Goal: Task Accomplishment & Management: Use online tool/utility

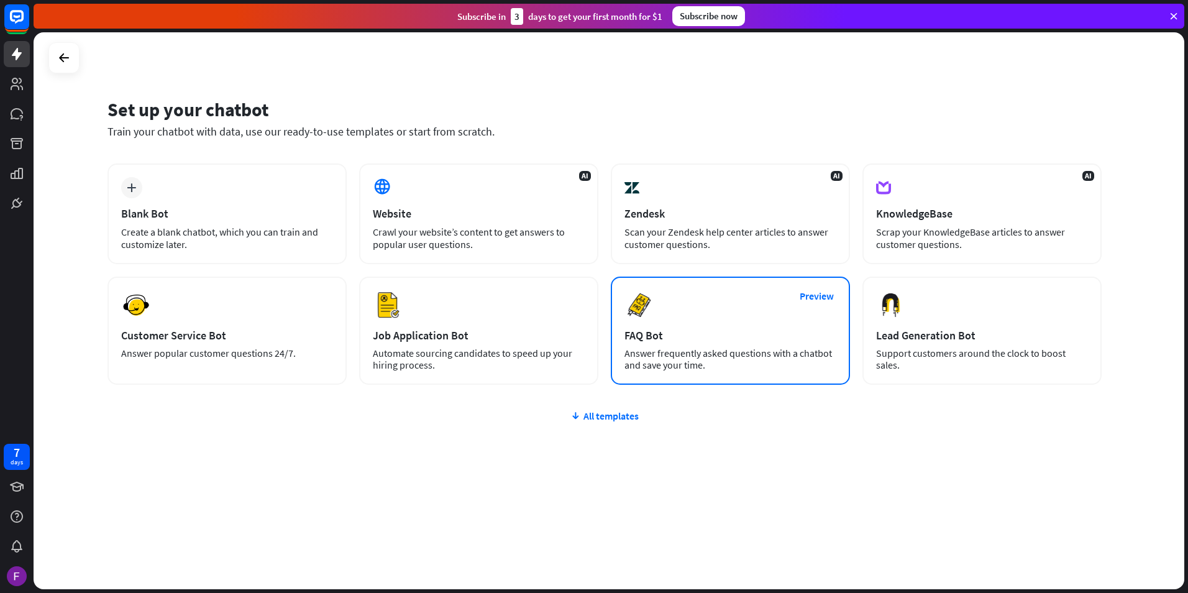
click at [718, 355] on div "Answer frequently asked questions with a chatbot and save your time." at bounding box center [731, 359] width 212 height 24
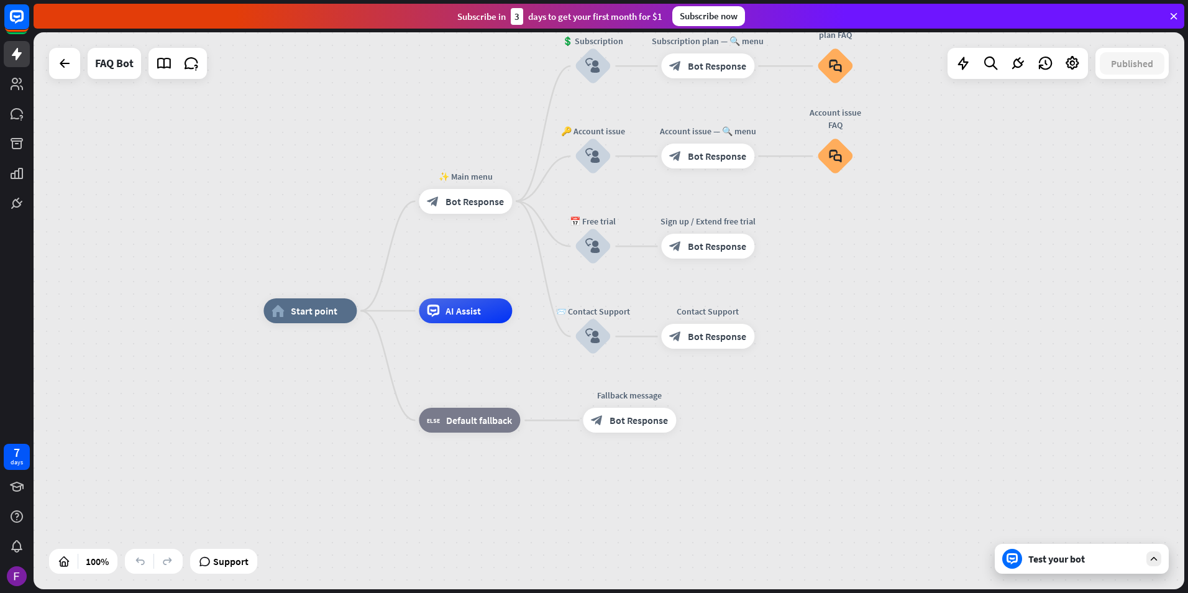
drag, startPoint x: 804, startPoint y: 365, endPoint x: 781, endPoint y: 385, distance: 30.5
click at [781, 385] on div "home_2 Start point ✨ Main menu block_bot_response Bot Response 💲 Subscription b…" at bounding box center [838, 589] width 1151 height 557
drag, startPoint x: 812, startPoint y: 368, endPoint x: 873, endPoint y: 328, distance: 73.3
click at [859, 346] on div "home_2 Start point ✨ Main menu block_bot_response Bot Response 💲 Subscription b…" at bounding box center [838, 589] width 1151 height 557
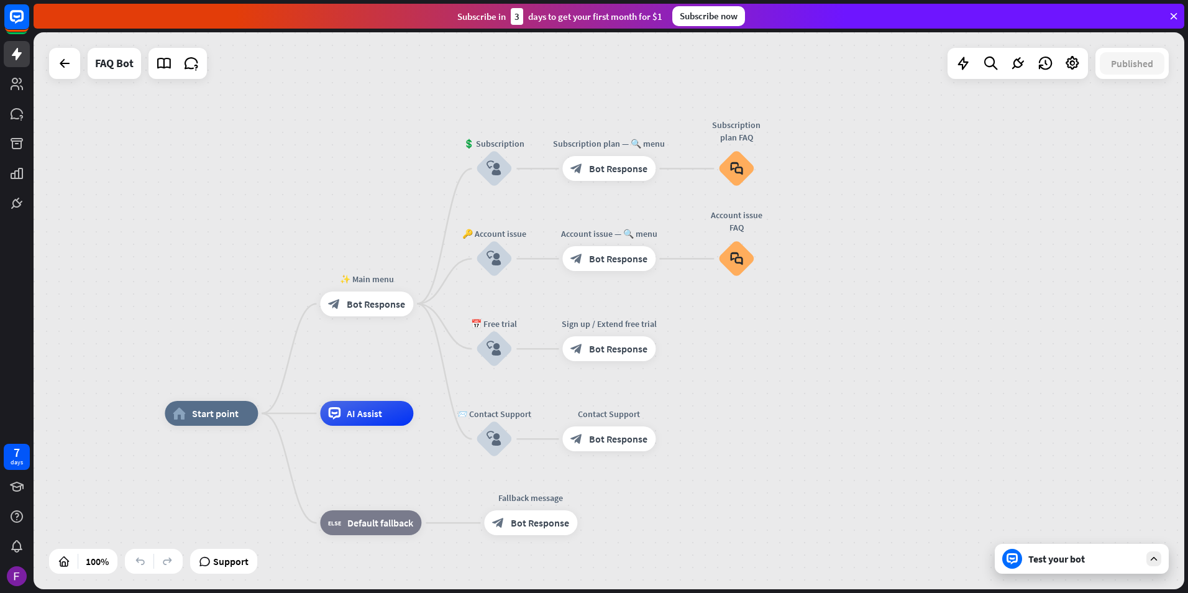
drag, startPoint x: 854, startPoint y: 331, endPoint x: 731, endPoint y: 445, distance: 168.0
click at [731, 445] on div "home_2 Start point ✨ Main menu block_bot_response Bot Response 💲 Subscription b…" at bounding box center [609, 310] width 1151 height 557
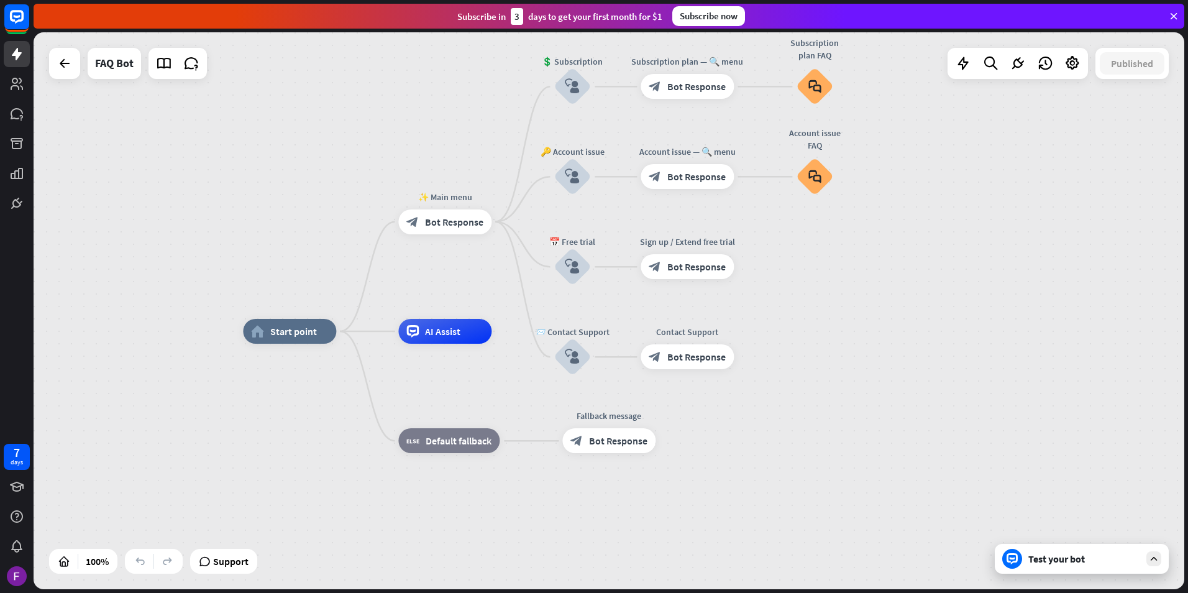
drag, startPoint x: 823, startPoint y: 349, endPoint x: 853, endPoint y: 327, distance: 37.4
click at [853, 327] on div "home_2 Start point ✨ Main menu block_bot_response Bot Response 💲 Subscription b…" at bounding box center [609, 310] width 1151 height 557
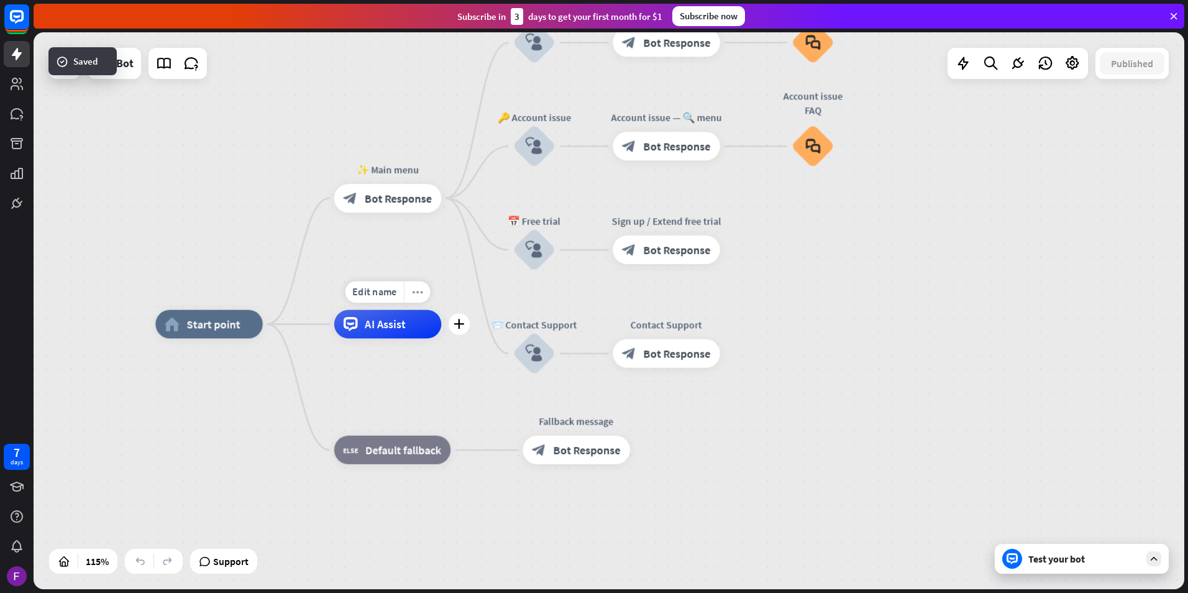
drag, startPoint x: 398, startPoint y: 282, endPoint x: 409, endPoint y: 296, distance: 18.3
click at [409, 296] on div "home_2 Start point ✨ Main menu block_bot_response Bot Response 💲 Subscription b…" at bounding box center [609, 310] width 1151 height 557
click at [385, 211] on div "block_bot_response Bot Response" at bounding box center [388, 198] width 108 height 29
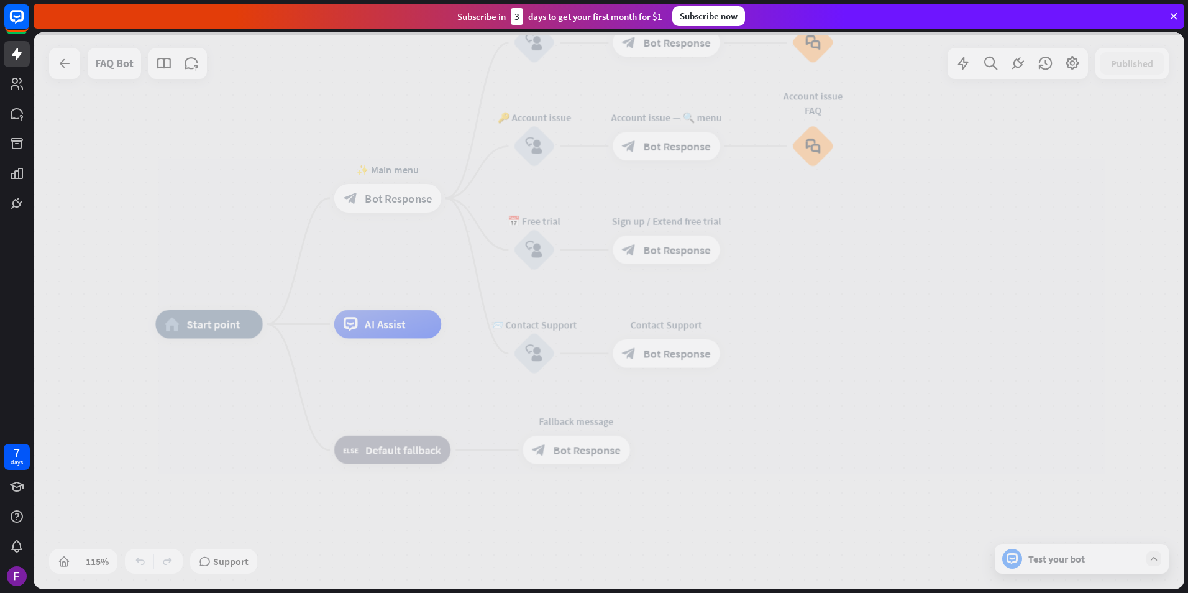
click at [385, 211] on div at bounding box center [609, 310] width 1151 height 557
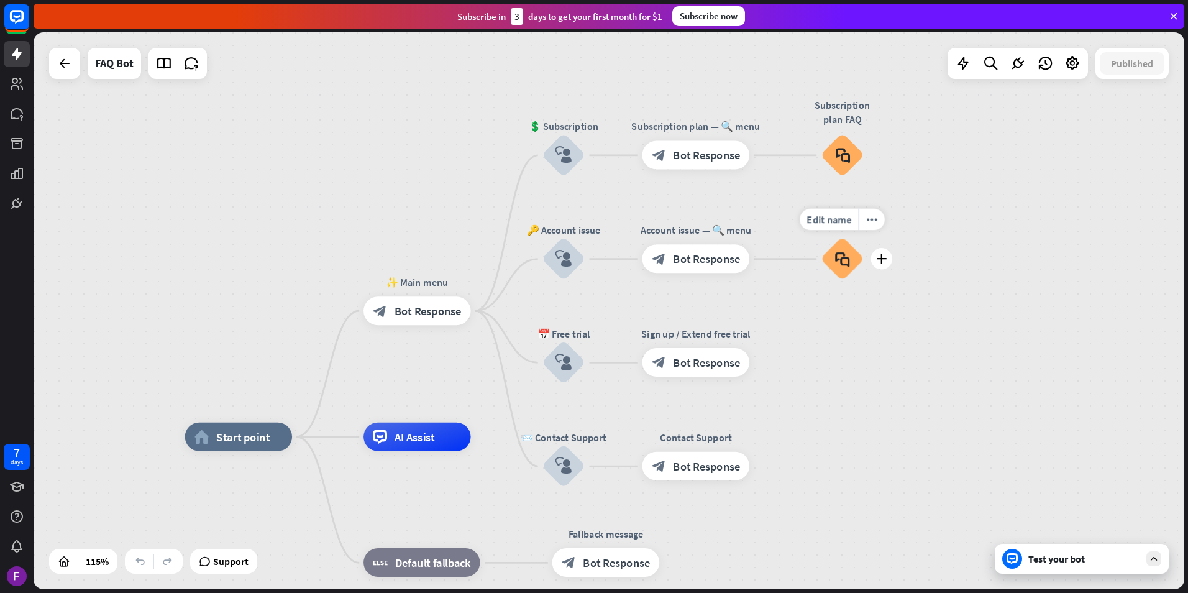
drag, startPoint x: 897, startPoint y: 373, endPoint x: 847, endPoint y: 273, distance: 112.0
click at [847, 273] on div "home_2 Start point ✨ Main menu block_bot_response Bot Response 💲 Subscription b…" at bounding box center [609, 310] width 1151 height 557
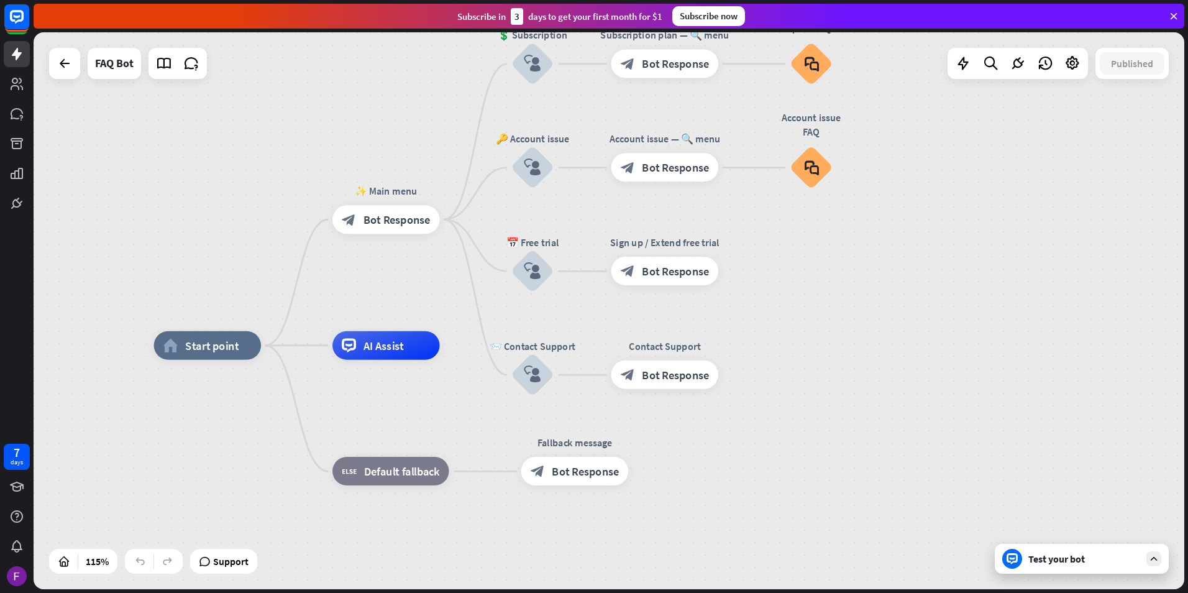
drag, startPoint x: 864, startPoint y: 451, endPoint x: 888, endPoint y: 353, distance: 100.5
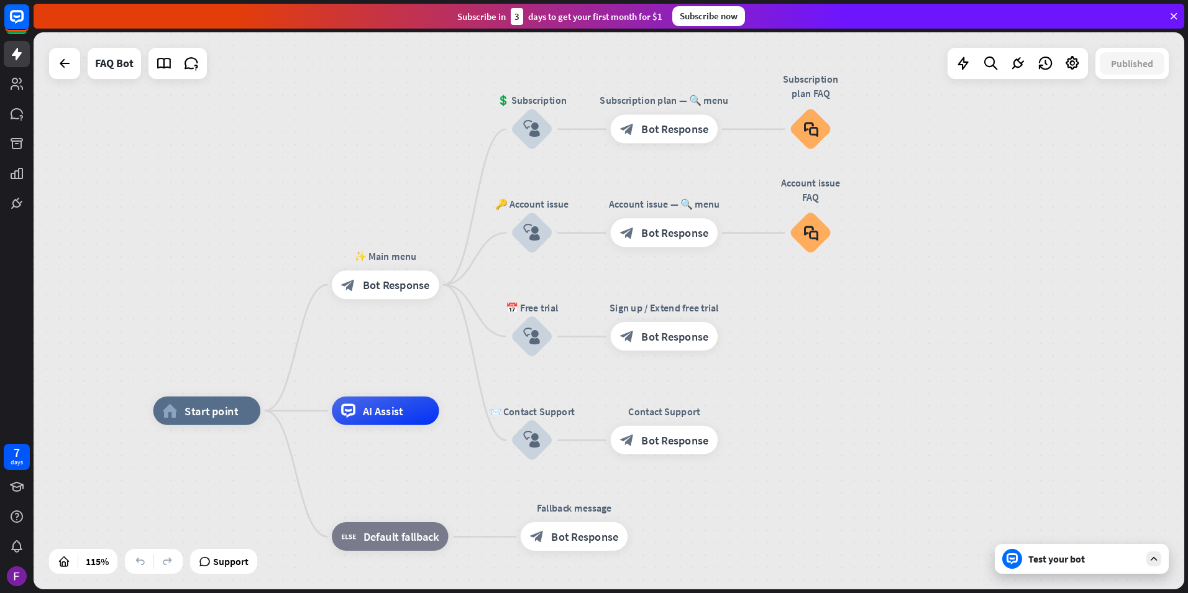
drag, startPoint x: 937, startPoint y: 306, endPoint x: 881, endPoint y: 376, distance: 89.3
click at [881, 376] on div "home_2 Start point ✨ Main menu block_bot_response Bot Response 💲 Subscription b…" at bounding box center [609, 310] width 1151 height 557
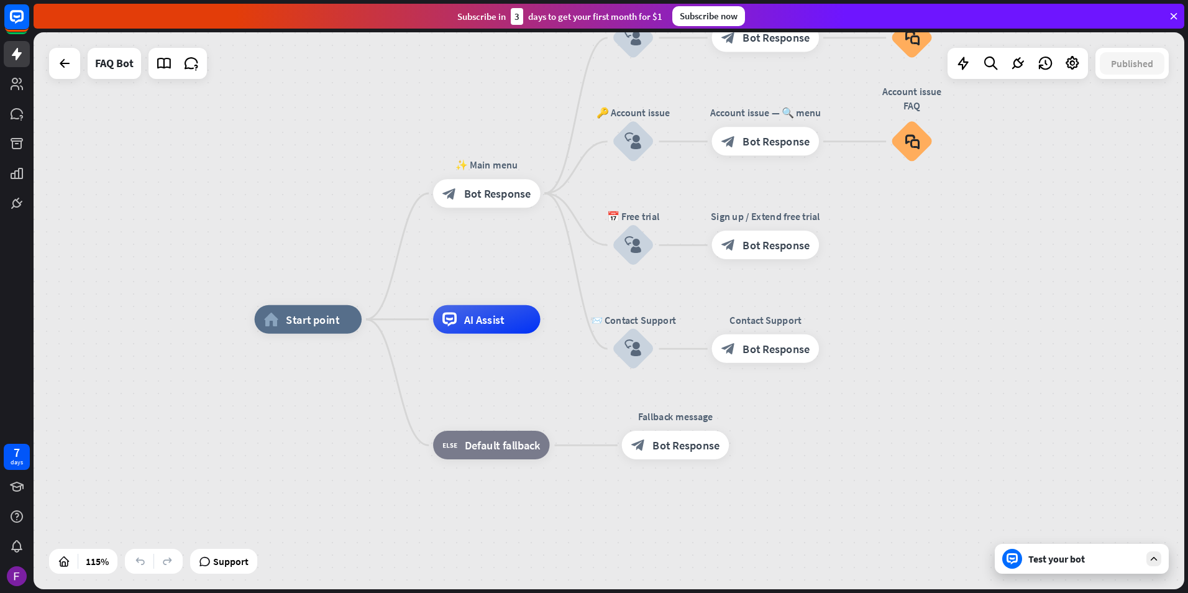
drag, startPoint x: 857, startPoint y: 339, endPoint x: 960, endPoint y: 308, distance: 107.7
click at [960, 308] on div "home_2 Start point ✨ Main menu block_bot_response Bot Response 💲 Subscription b…" at bounding box center [609, 310] width 1151 height 557
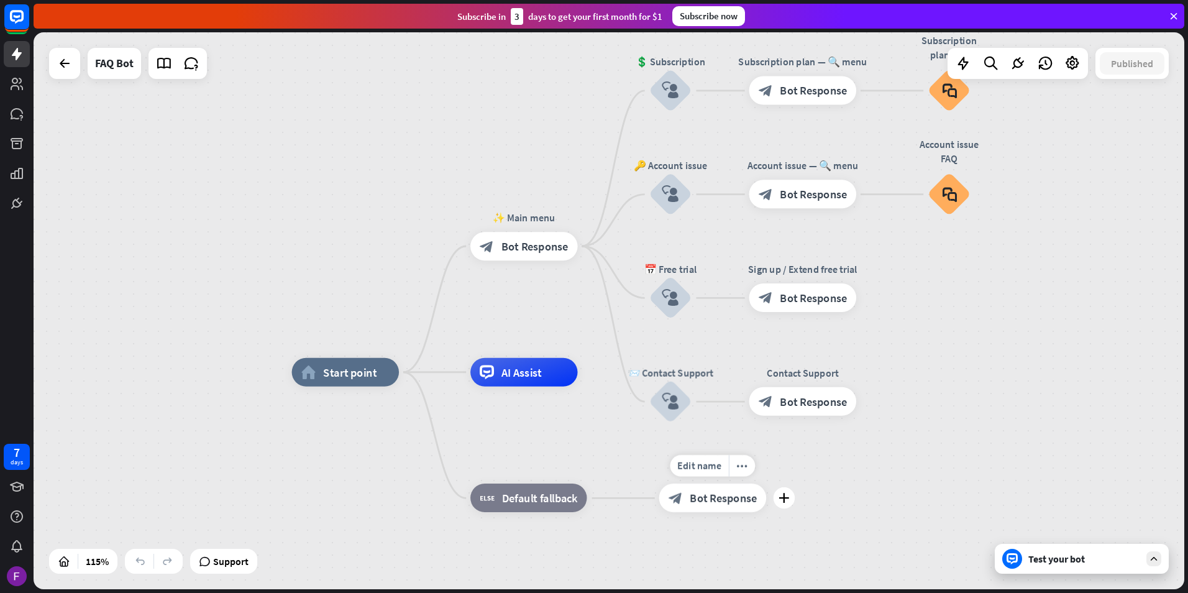
drag, startPoint x: 652, startPoint y: 223, endPoint x: 731, endPoint y: 501, distance: 288.8
click at [692, 423] on div "Edit name more_horiz 📨 Contact Support block_user_input" at bounding box center [670, 401] width 43 height 43
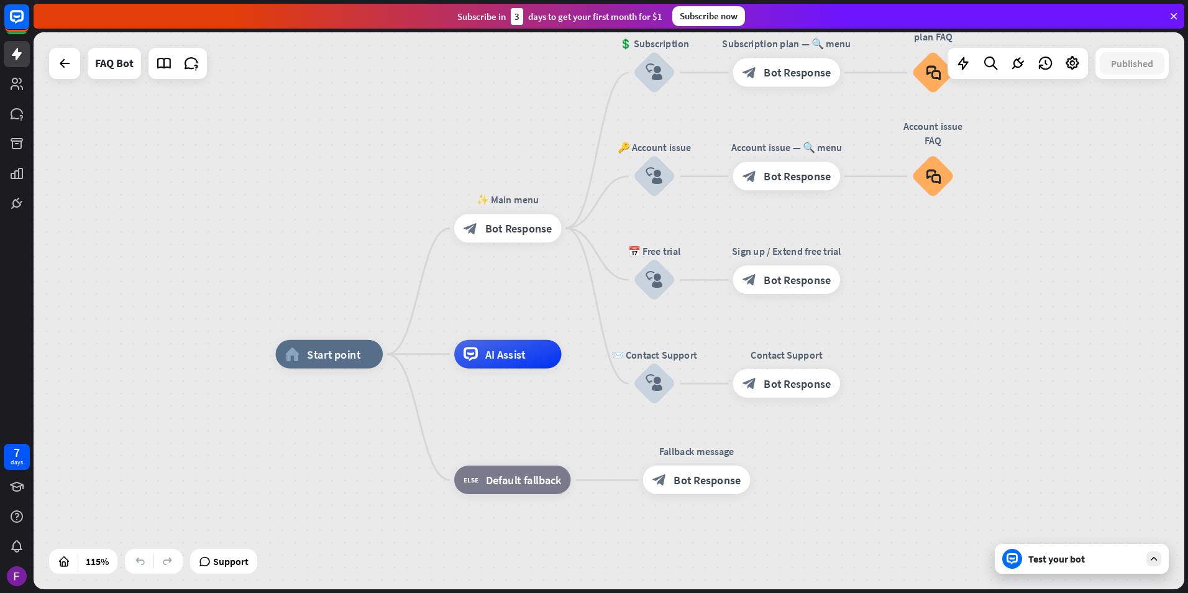
drag, startPoint x: 659, startPoint y: 196, endPoint x: 547, endPoint y: 6, distance: 220.6
click at [547, 6] on div "close Product Help First steps Get started with ChatBot Help Center Follow step…" at bounding box center [611, 296] width 1155 height 593
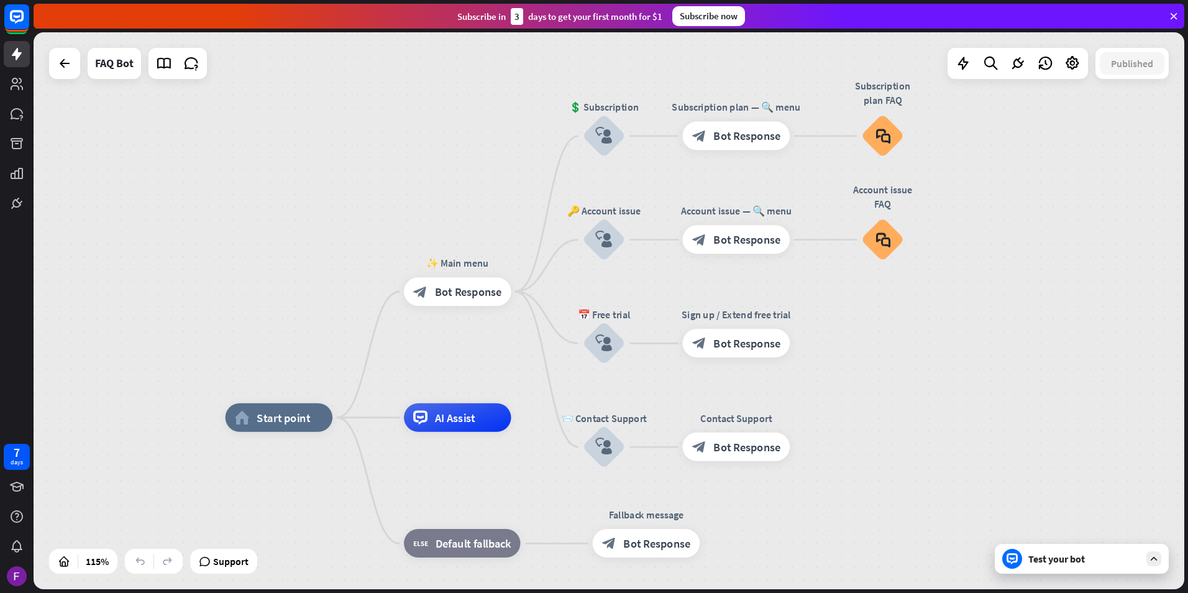
drag, startPoint x: 974, startPoint y: 318, endPoint x: 941, endPoint y: 348, distance: 45.3
click at [941, 348] on div "home_2 Start point ✨ Main menu block_bot_response Bot Response 💲 Subscription b…" at bounding box center [609, 310] width 1151 height 557
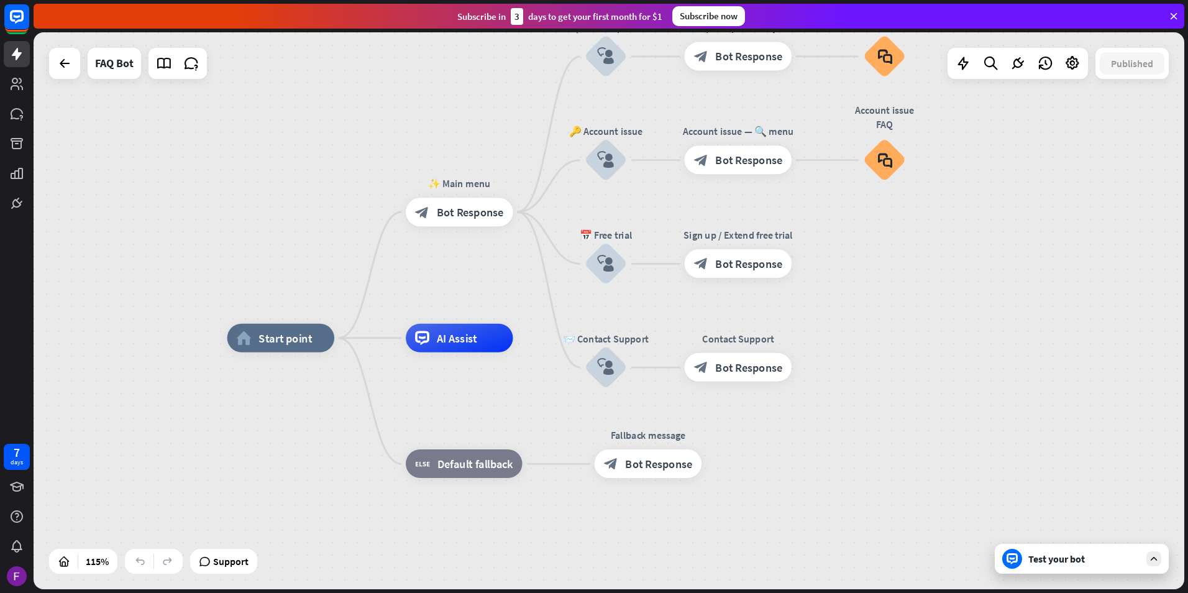
drag, startPoint x: 914, startPoint y: 369, endPoint x: 910, endPoint y: 285, distance: 83.3
click at [915, 286] on div "home_2 Start point ✨ Main menu block_bot_response Bot Response 💲 Subscription b…" at bounding box center [609, 310] width 1151 height 557
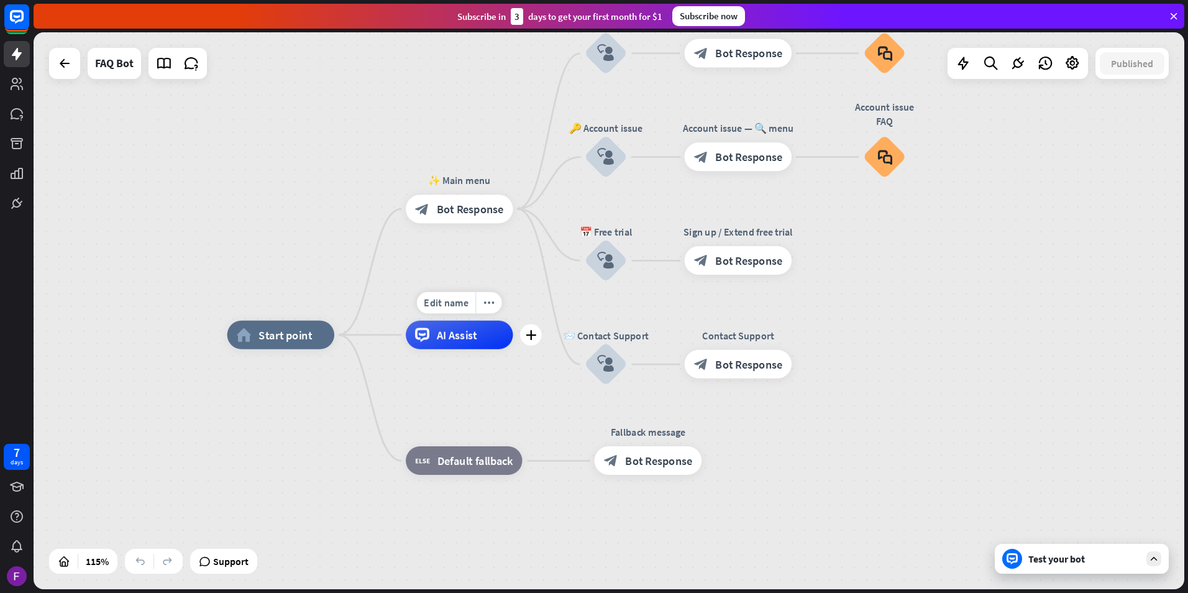
click at [452, 323] on div "AI Assist" at bounding box center [460, 335] width 108 height 29
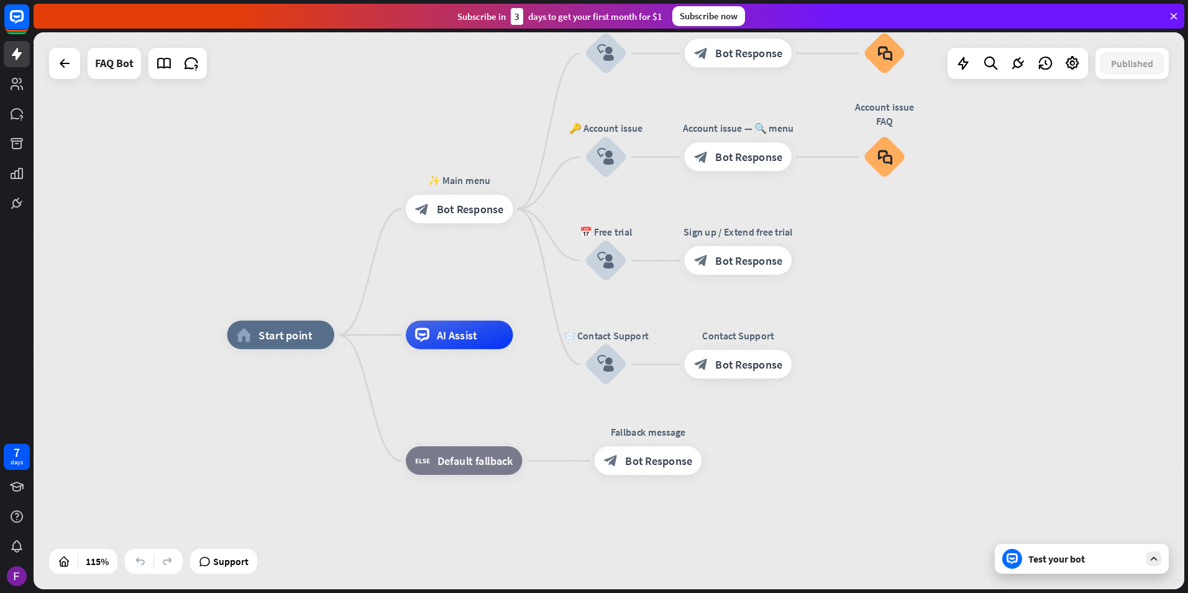
click at [1074, 557] on div "Test your bot" at bounding box center [1084, 558] width 112 height 12
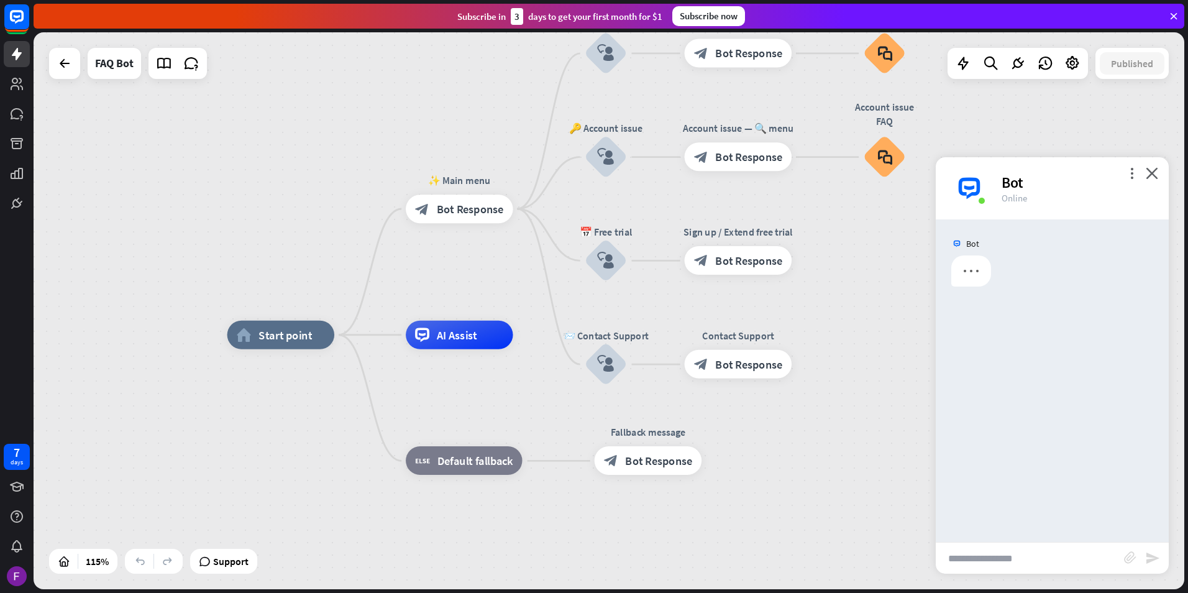
click at [1034, 569] on input "text" at bounding box center [1030, 558] width 188 height 31
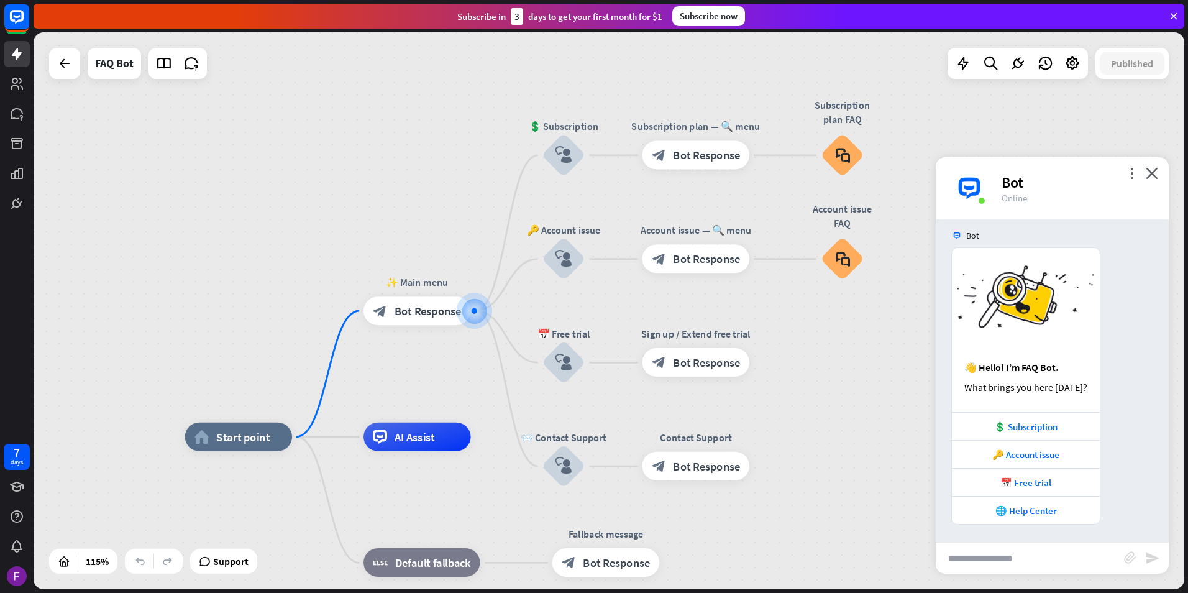
scroll to position [9, 0]
click at [1022, 431] on div "💲 Subscription" at bounding box center [1026, 425] width 148 height 28
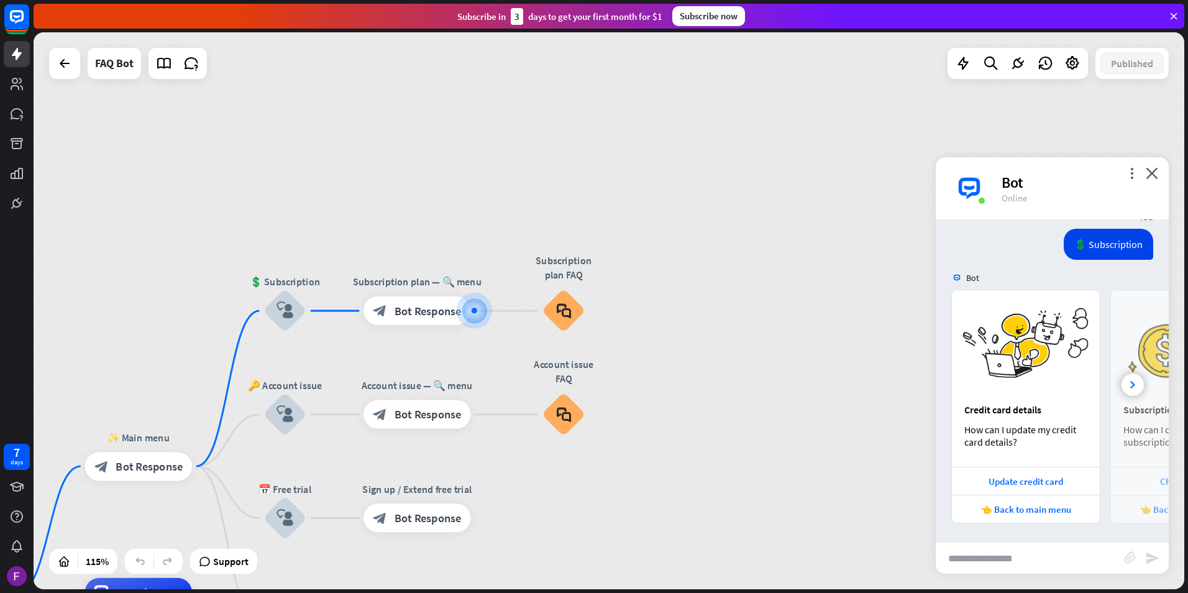
scroll to position [85, 0]
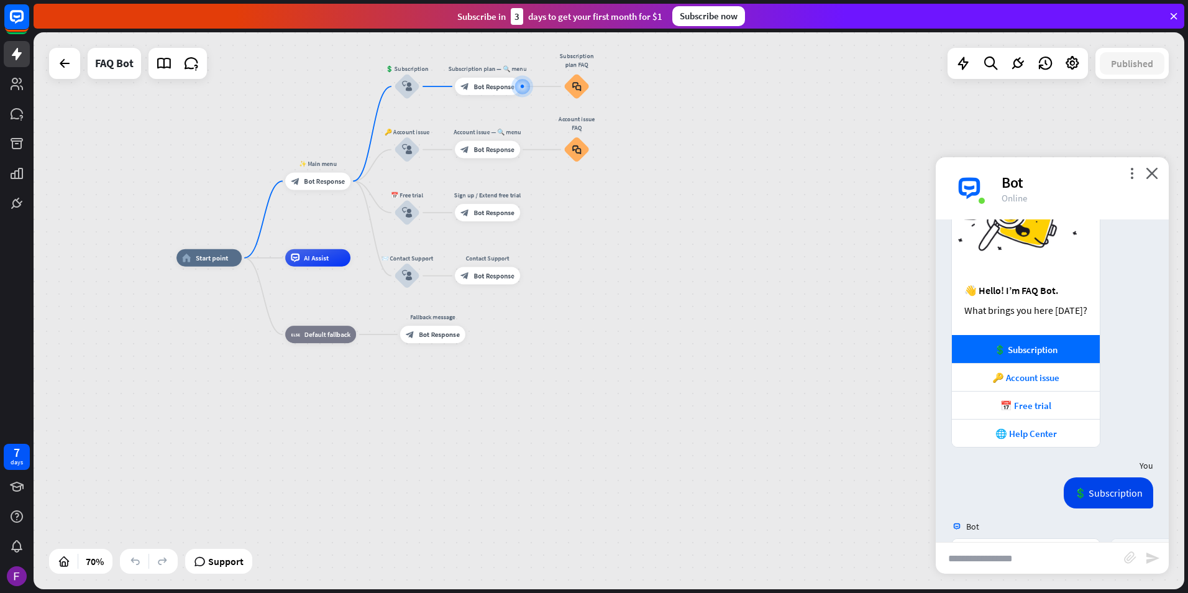
drag, startPoint x: 656, startPoint y: 496, endPoint x: 603, endPoint y: 301, distance: 202.2
click at [608, 290] on div "home_2 Start point ✨ Main menu block_bot_response Bot Response 💲 Subscription b…" at bounding box center [578, 453] width 805 height 390
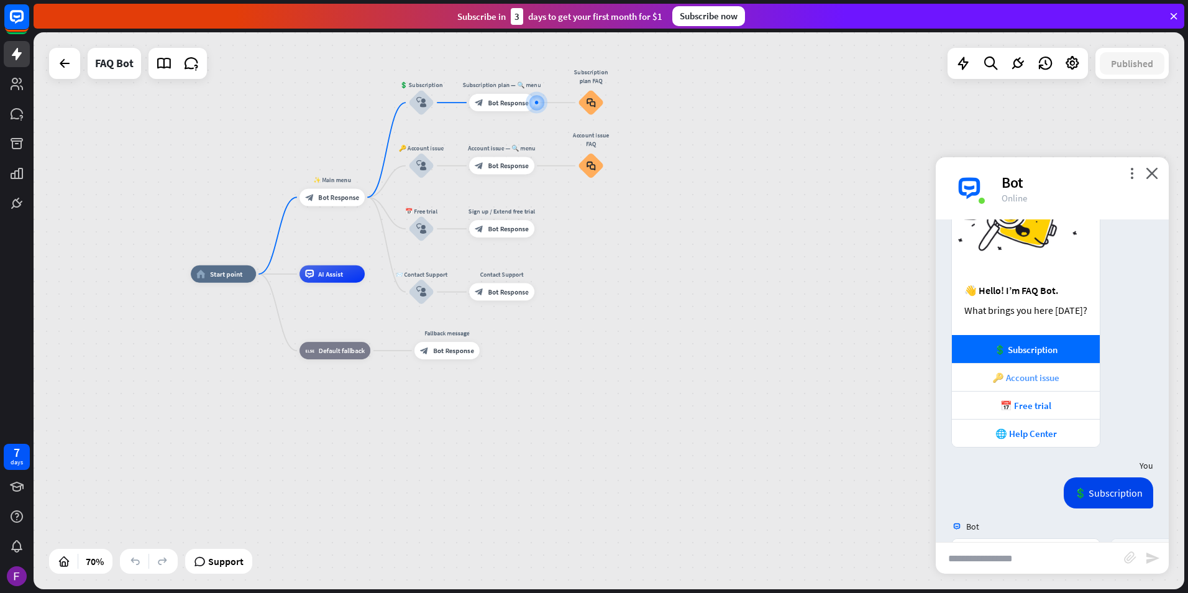
click at [1013, 378] on div "🔑 Account issue" at bounding box center [1025, 378] width 135 height 12
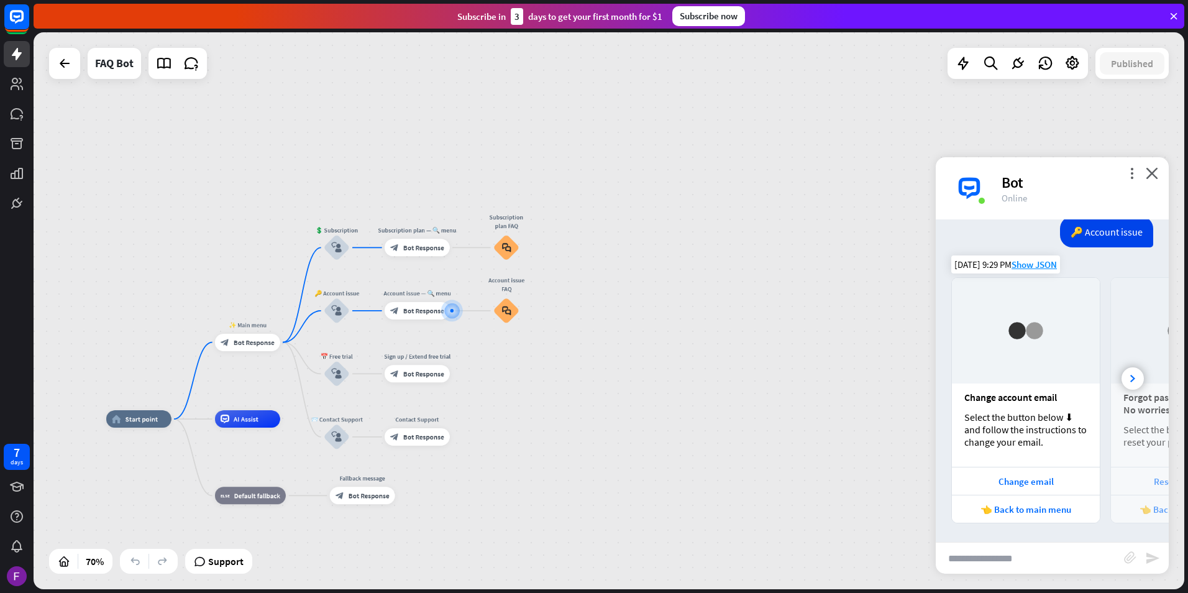
scroll to position [671, 0]
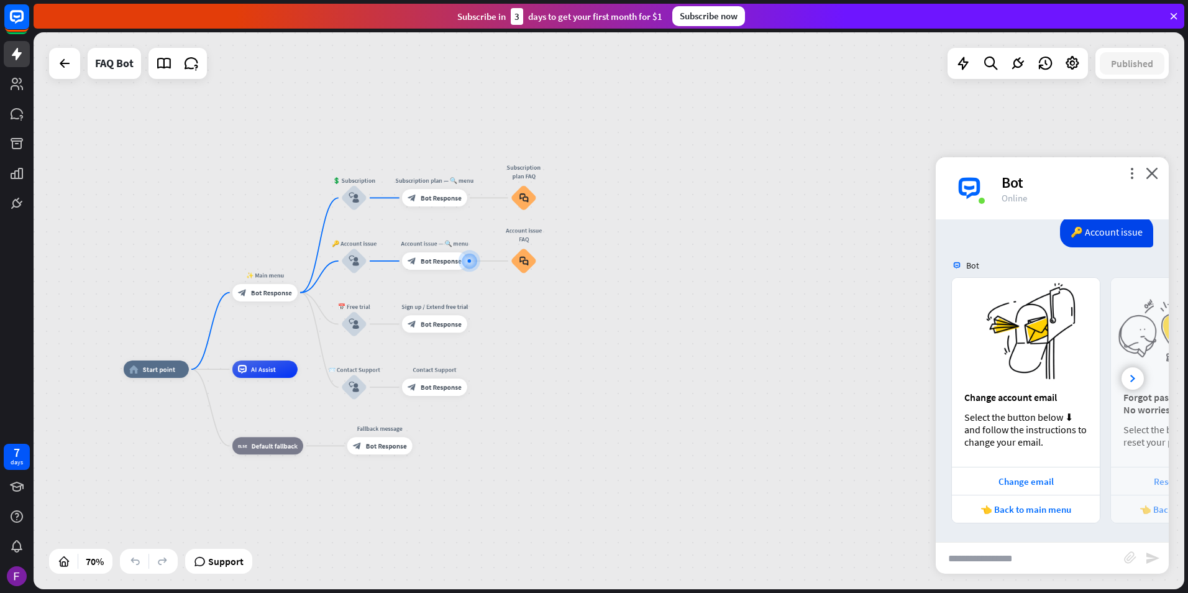
drag, startPoint x: 630, startPoint y: 392, endPoint x: 667, endPoint y: 382, distance: 39.4
click at [669, 373] on div "home_2 Start point ✨ Main menu block_bot_response Bot Response 💲 Subscription b…" at bounding box center [526, 564] width 805 height 390
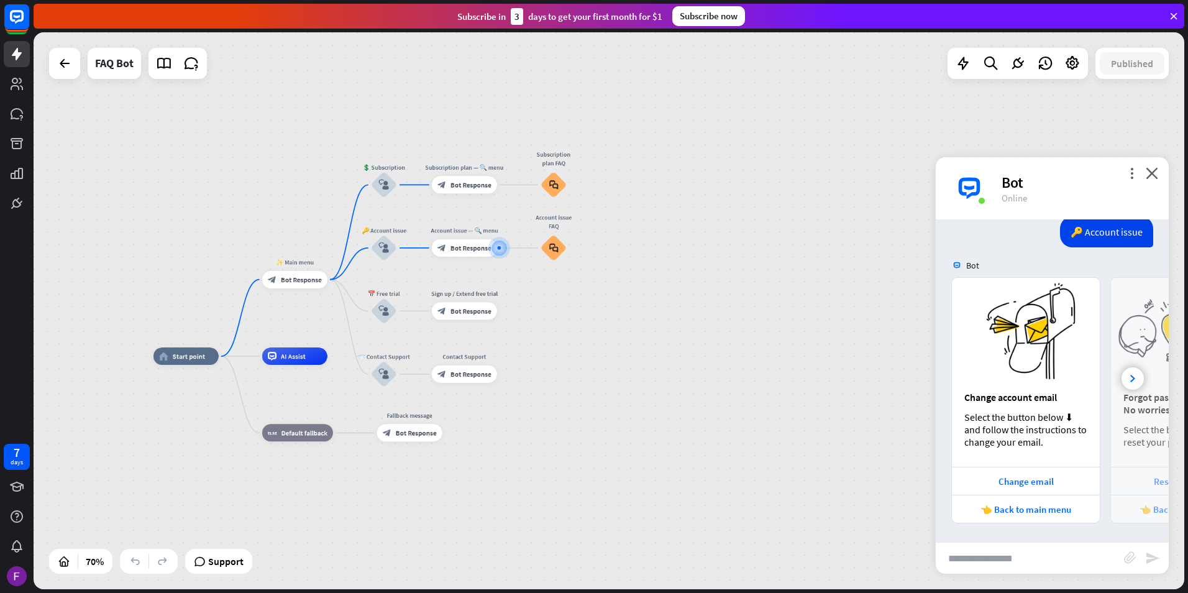
drag, startPoint x: 644, startPoint y: 462, endPoint x: 711, endPoint y: 439, distance: 70.4
click at [711, 439] on div "home_2 Start point ✨ Main menu block_bot_response Bot Response 💲 Subscription b…" at bounding box center [555, 551] width 805 height 390
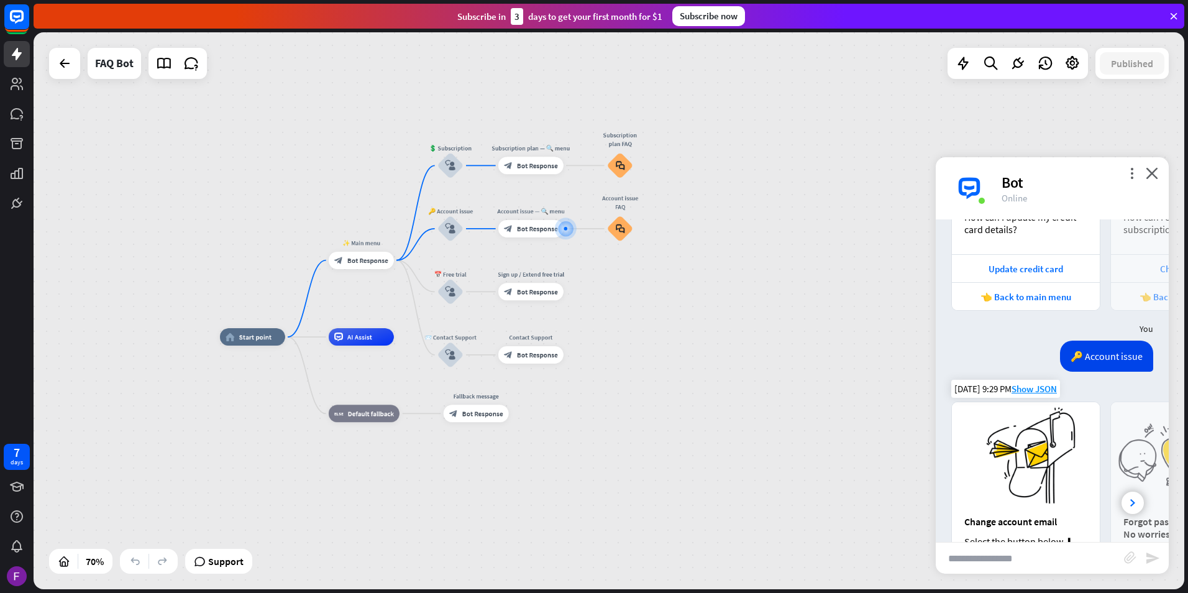
scroll to position [484, 0]
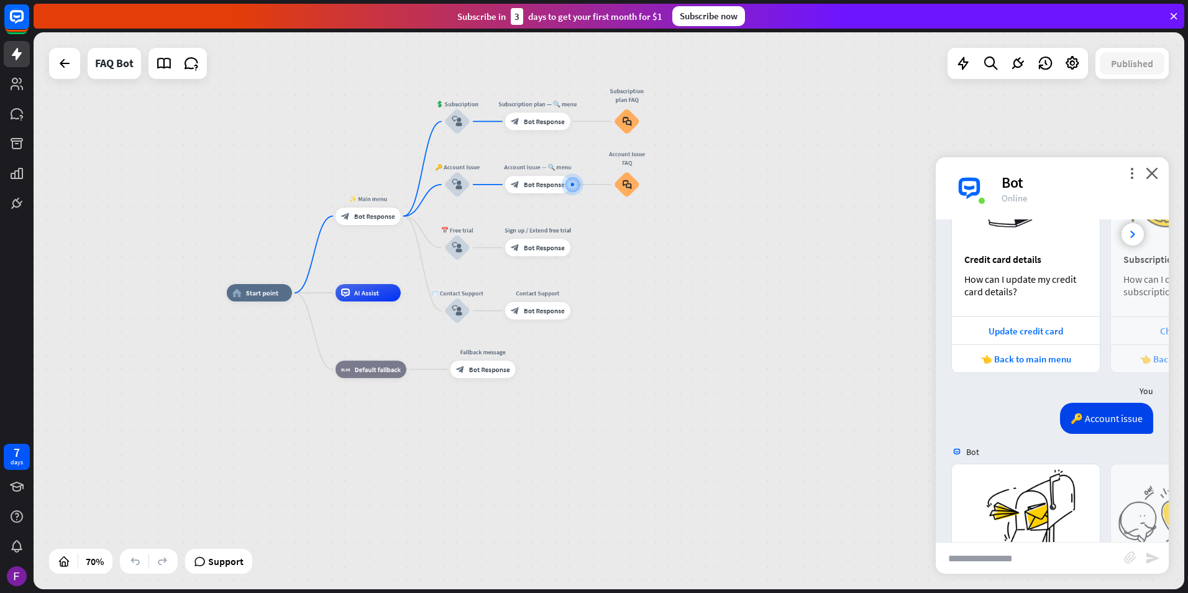
drag, startPoint x: 709, startPoint y: 408, endPoint x: 736, endPoint y: 347, distance: 67.1
click at [736, 347] on div "home_2 Start point ✨ Main menu block_bot_response Bot Response 💲 Subscription b…" at bounding box center [629, 488] width 805 height 390
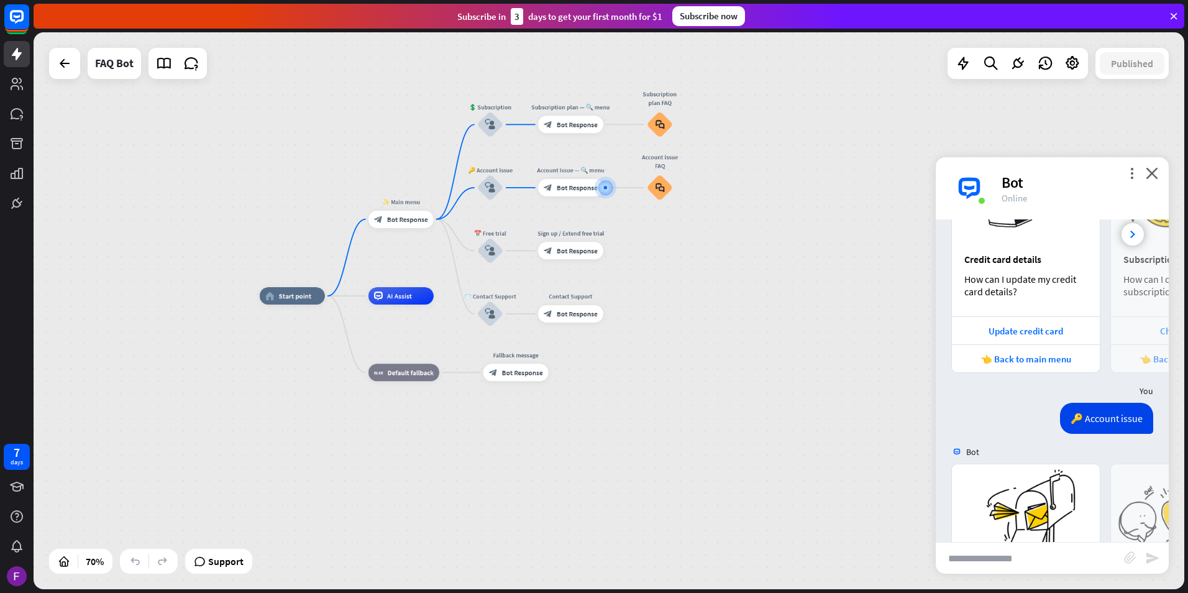
drag, startPoint x: 672, startPoint y: 362, endPoint x: 753, endPoint y: 418, distance: 98.6
click at [749, 416] on div "home_2 Start point ✨ Main menu block_bot_response Bot Response 💲 Subscription b…" at bounding box center [662, 491] width 805 height 390
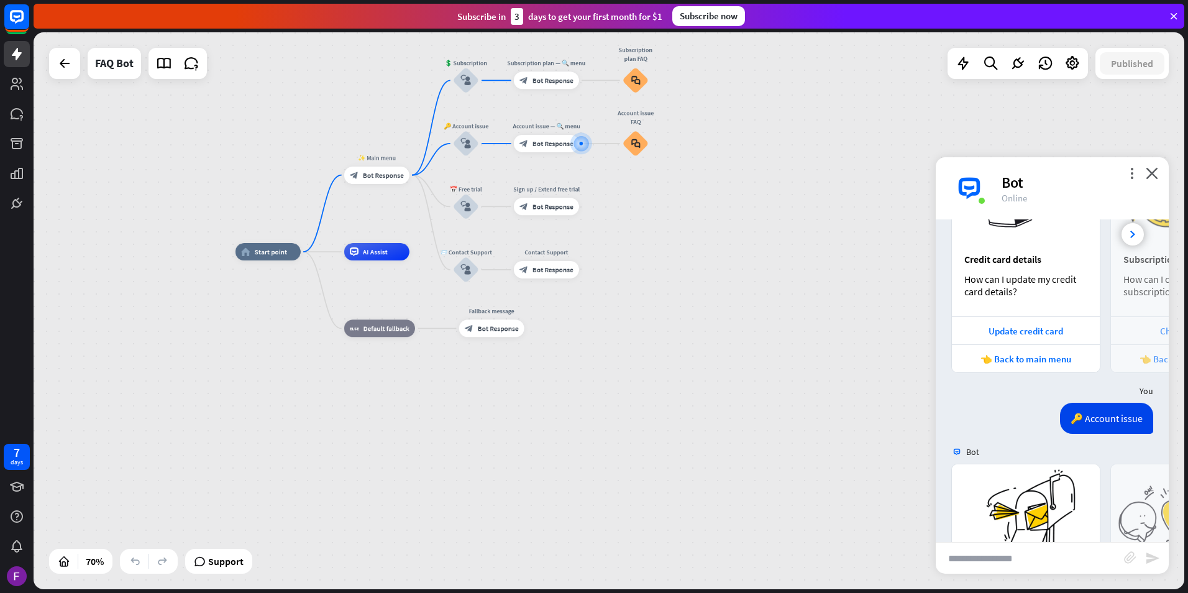
drag, startPoint x: 719, startPoint y: 333, endPoint x: 666, endPoint y: 313, distance: 57.2
click at [803, 380] on div "home_2 Start point ✨ Main menu block_bot_response Bot Response 💲 Subscription b…" at bounding box center [638, 447] width 805 height 390
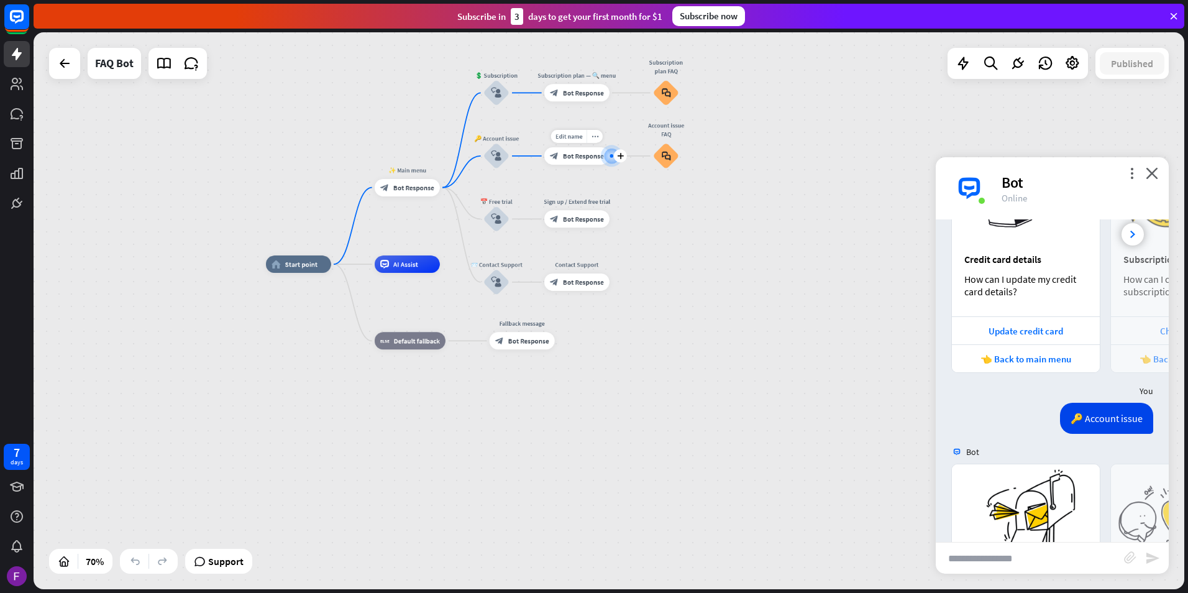
click at [570, 160] on div "block_bot_response Bot Response" at bounding box center [576, 155] width 65 height 17
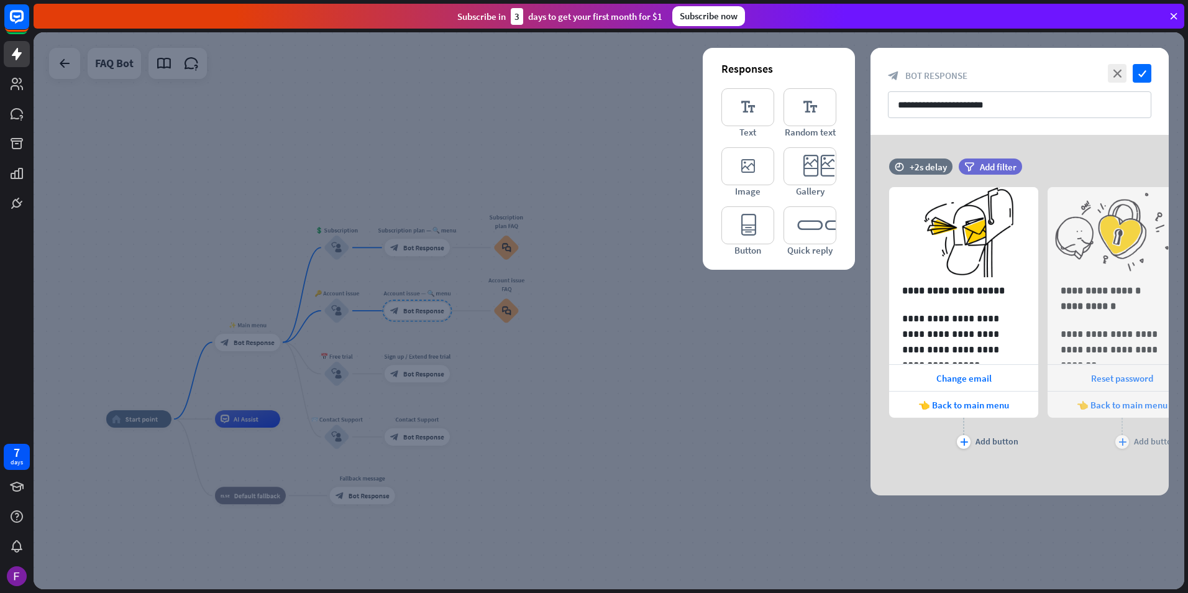
click at [463, 122] on div at bounding box center [609, 310] width 1151 height 557
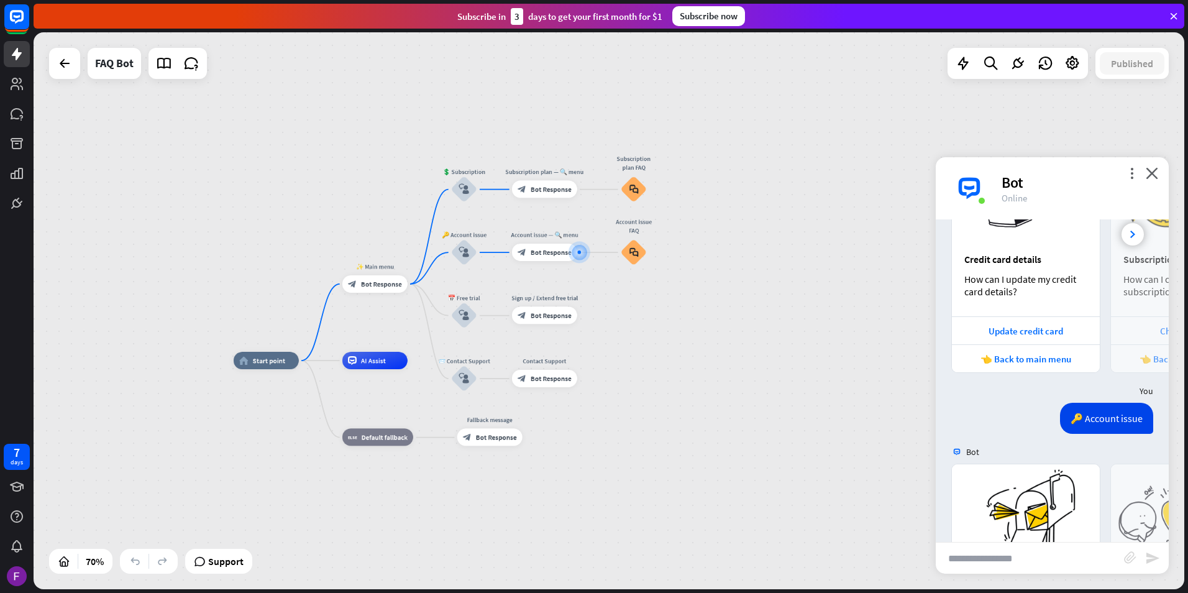
drag, startPoint x: 589, startPoint y: 139, endPoint x: 608, endPoint y: 113, distance: 32.4
click at [608, 113] on div "home_2 Start point ✨ Main menu block_bot_response Bot Response 💲 Subscription b…" at bounding box center [609, 310] width 1151 height 557
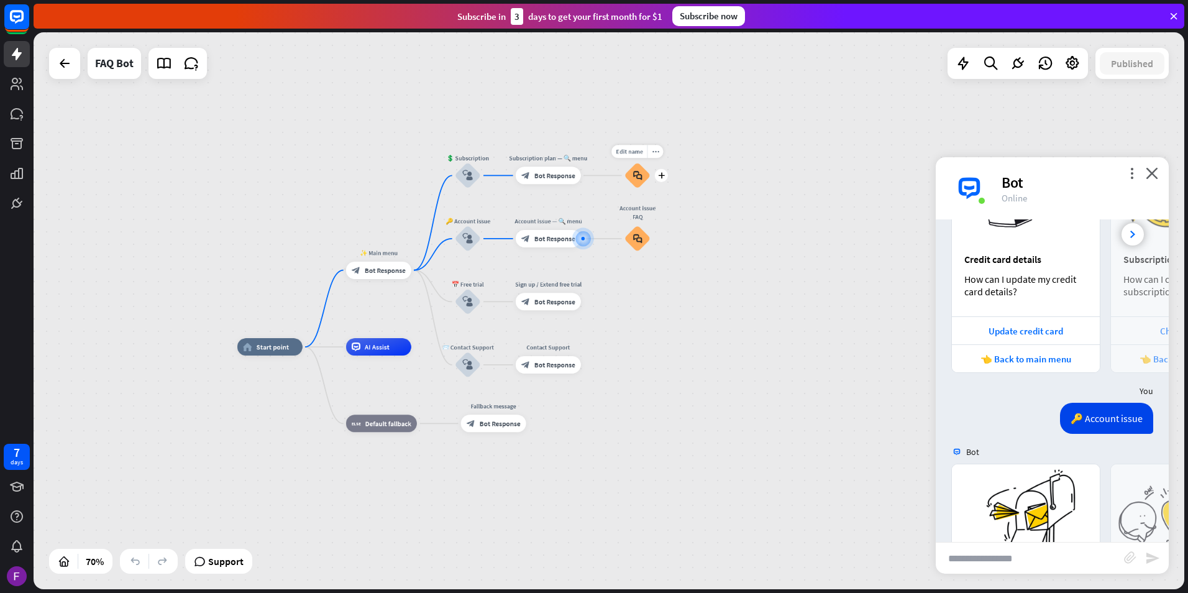
drag, startPoint x: 536, startPoint y: 176, endPoint x: 621, endPoint y: 132, distance: 95.9
click at [621, 132] on div "home_2 Start point ✨ Main menu block_bot_response Bot Response 💲 Subscription b…" at bounding box center [609, 310] width 1151 height 557
drag, startPoint x: 638, startPoint y: 181, endPoint x: 693, endPoint y: 213, distance: 62.9
click at [693, 213] on div "home_2 Start point ✨ Main menu block_bot_response Bot Response 💲 Subscription b…" at bounding box center [609, 310] width 1151 height 557
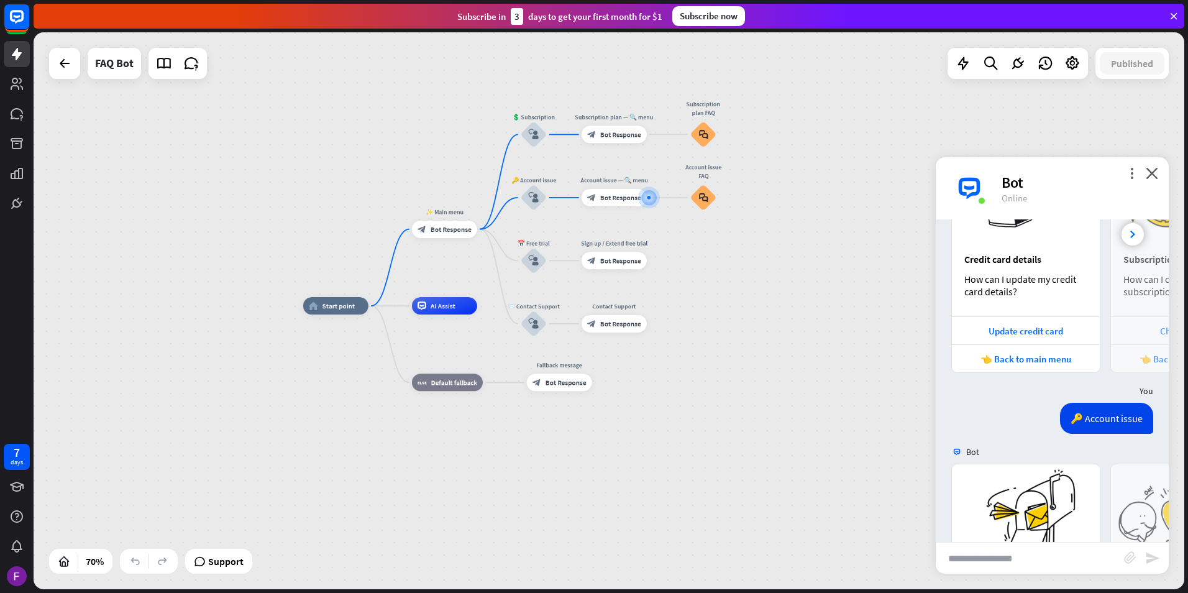
drag, startPoint x: 725, startPoint y: 366, endPoint x: 791, endPoint y: 325, distance: 77.6
click at [791, 325] on div "home_2 Start point ✨ Main menu block_bot_response Bot Response 💲 Subscription b…" at bounding box center [705, 501] width 805 height 390
click at [354, 144] on div "home_2 Start point ✨ Main menu block_bot_response Bot Response 💲 Subscription b…" at bounding box center [609, 310] width 1151 height 557
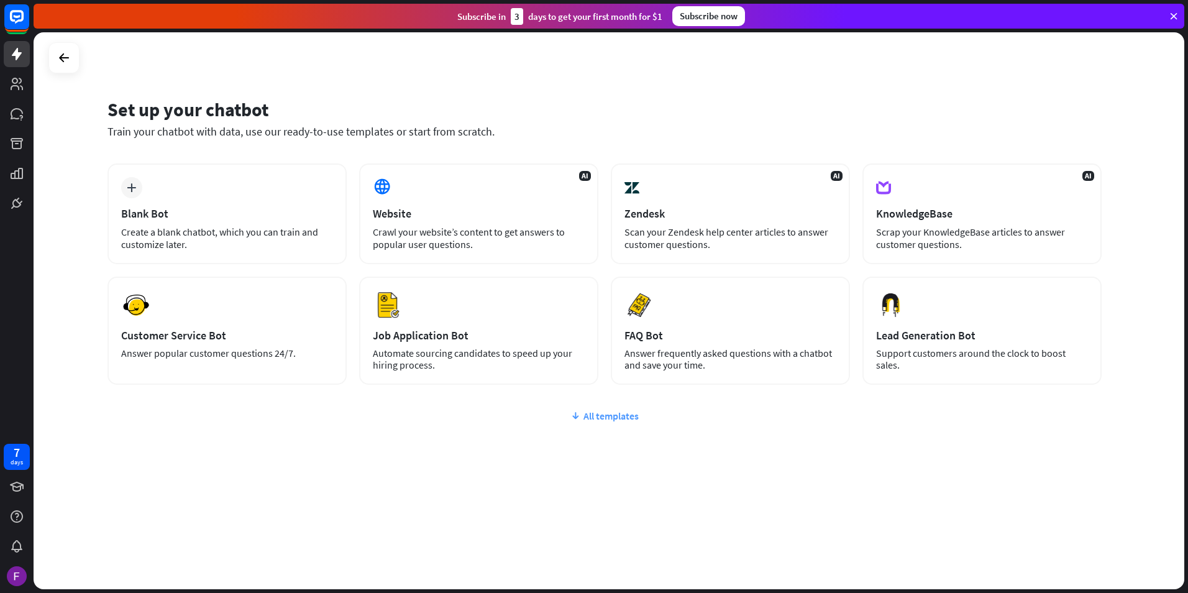
click at [593, 419] on div "All templates" at bounding box center [605, 416] width 994 height 12
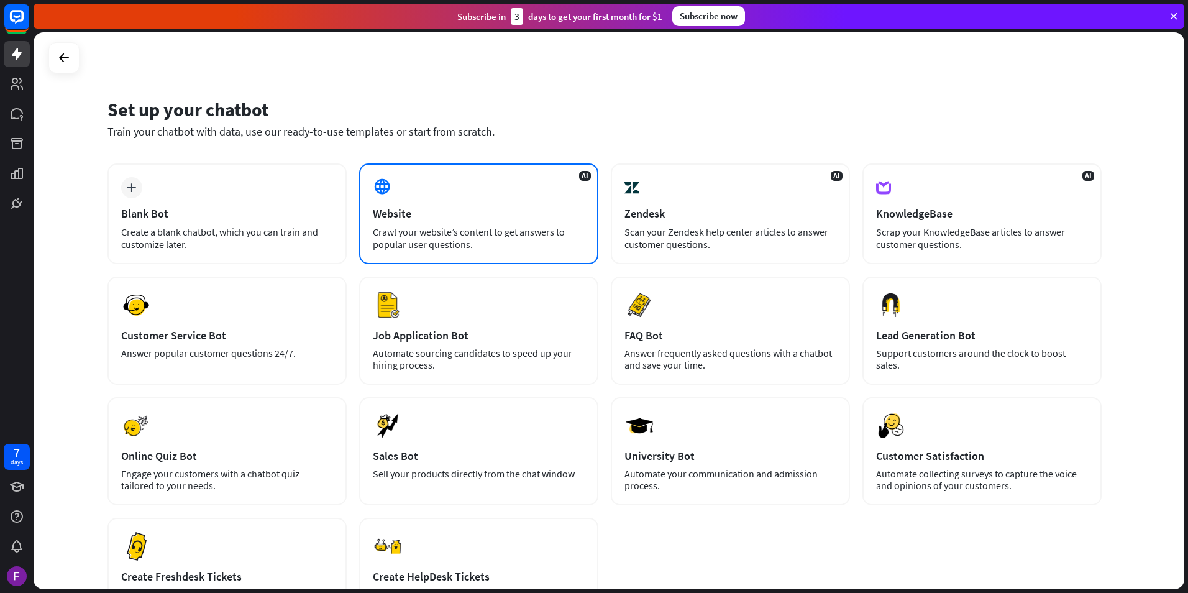
click at [499, 227] on div "Crawl your website’s content to get answers to popular user questions." at bounding box center [479, 238] width 212 height 25
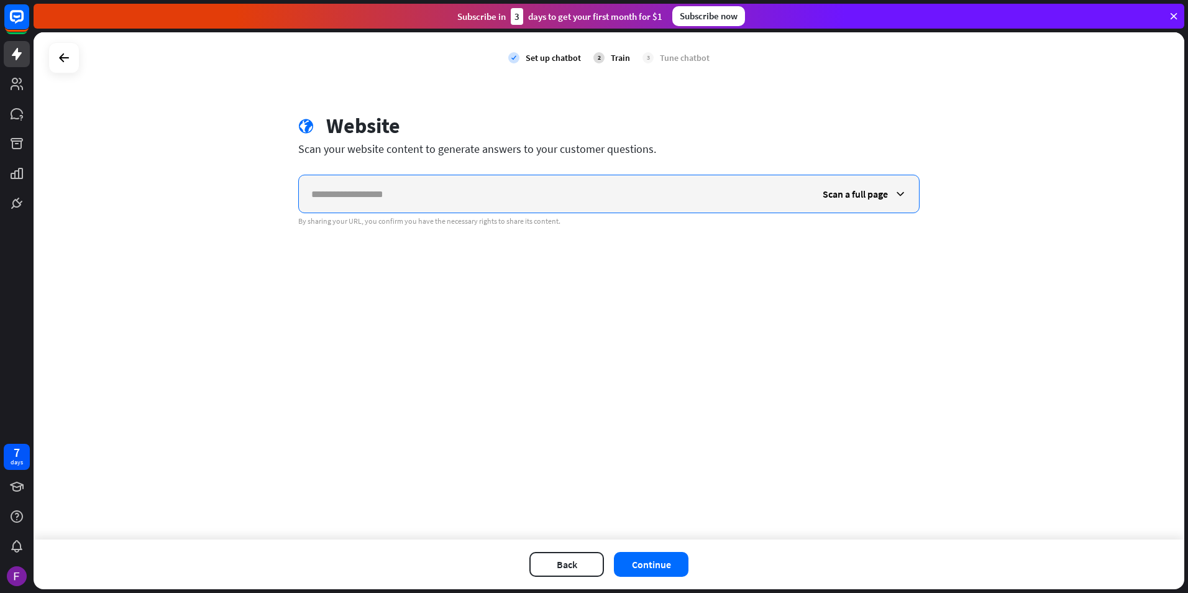
paste input "**********"
type input "**********"
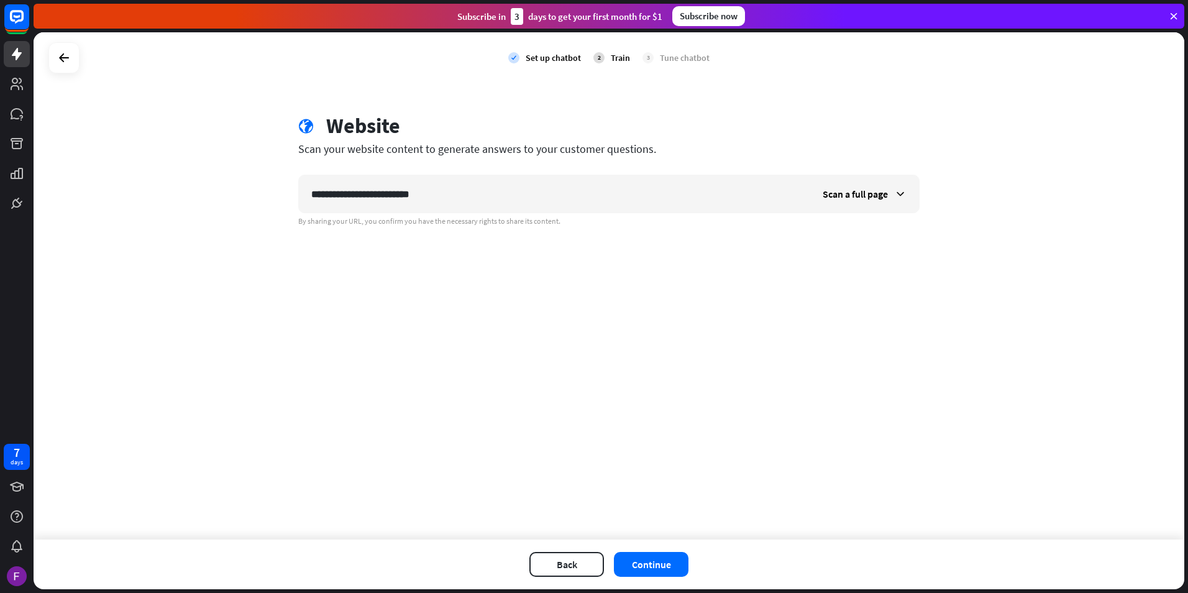
click at [769, 305] on div "**********" at bounding box center [609, 285] width 1151 height 507
click at [658, 559] on button "Continue" at bounding box center [651, 564] width 75 height 25
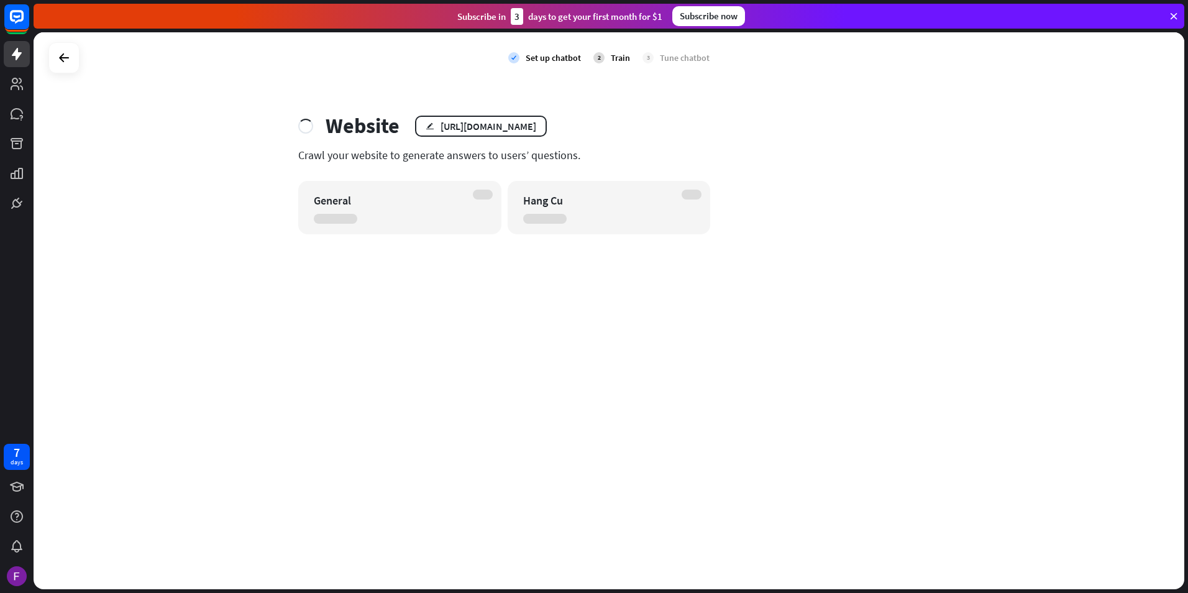
drag, startPoint x: 615, startPoint y: 215, endPoint x: 636, endPoint y: 221, distance: 21.9
click at [634, 221] on div "check Set up chatbot 2 Train 3 Tune chatbot Website edit https://cellphones.com…" at bounding box center [609, 310] width 1151 height 557
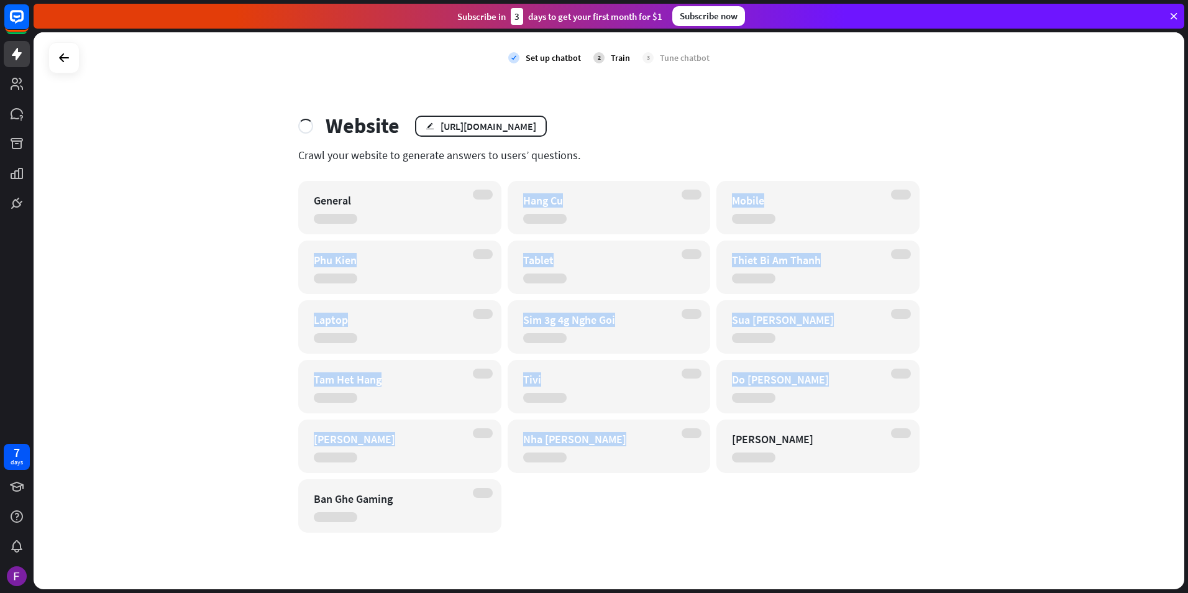
drag, startPoint x: 515, startPoint y: 198, endPoint x: 667, endPoint y: 530, distance: 365.1
click at [665, 531] on div "General Hang Cu Mobile Phu Kien Tablet Thiet Bi Am Thanh Laptop Sim 3g 4g Nghe …" at bounding box center [608, 357] width 621 height 352
click at [672, 528] on div "General Hang Cu Mobile Phu Kien Tablet Thiet Bi Am Thanh Laptop Sim 3g 4g Nghe …" at bounding box center [608, 357] width 621 height 352
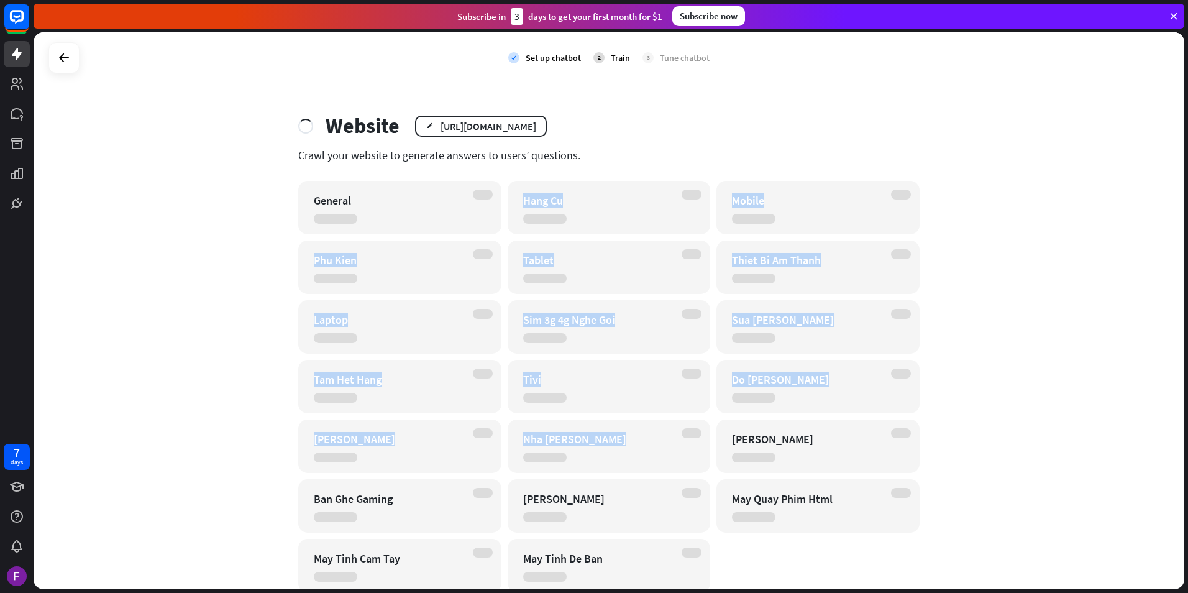
scroll to position [43, 0]
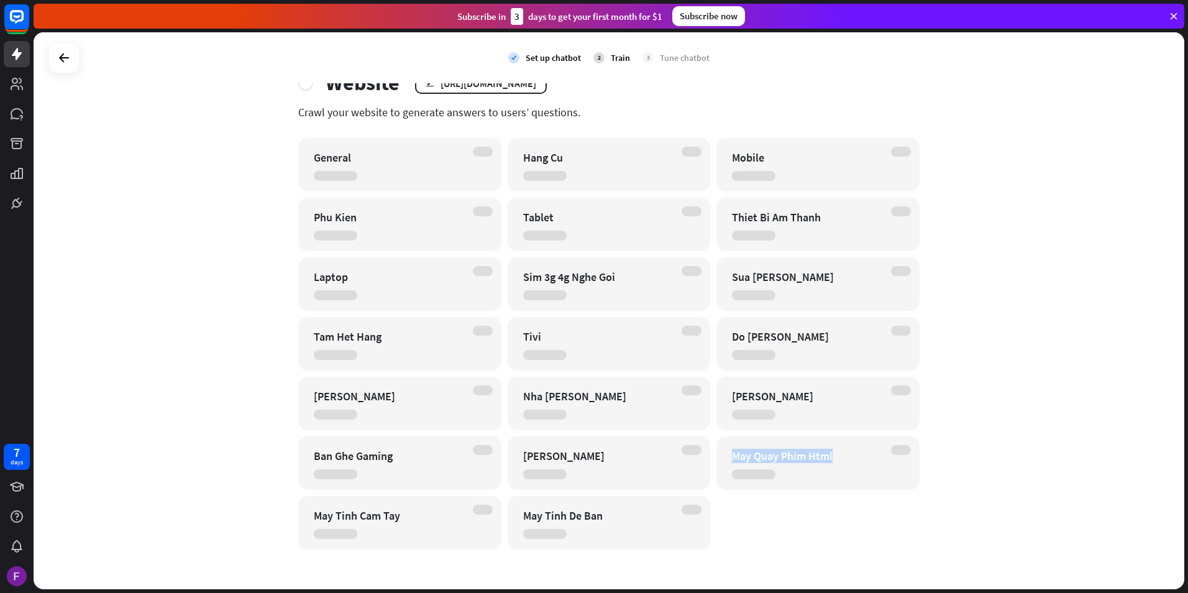
drag, startPoint x: 858, startPoint y: 449, endPoint x: 721, endPoint y: 454, distance: 136.2
click at [722, 454] on div "May Quay Phim Html" at bounding box center [818, 462] width 203 height 53
click at [878, 529] on div "General Hang Cu Mobile Phu Kien Tablet Thiet Bi Am Thanh Laptop Sim 3g 4g Nghe …" at bounding box center [608, 343] width 621 height 411
drag, startPoint x: 865, startPoint y: 507, endPoint x: 872, endPoint y: 501, distance: 8.8
click at [858, 493] on div "General Hang Cu Mobile Phu Kien Tablet Thiet Bi Am Thanh Laptop Sim 3g 4g Nghe …" at bounding box center [608, 343] width 621 height 411
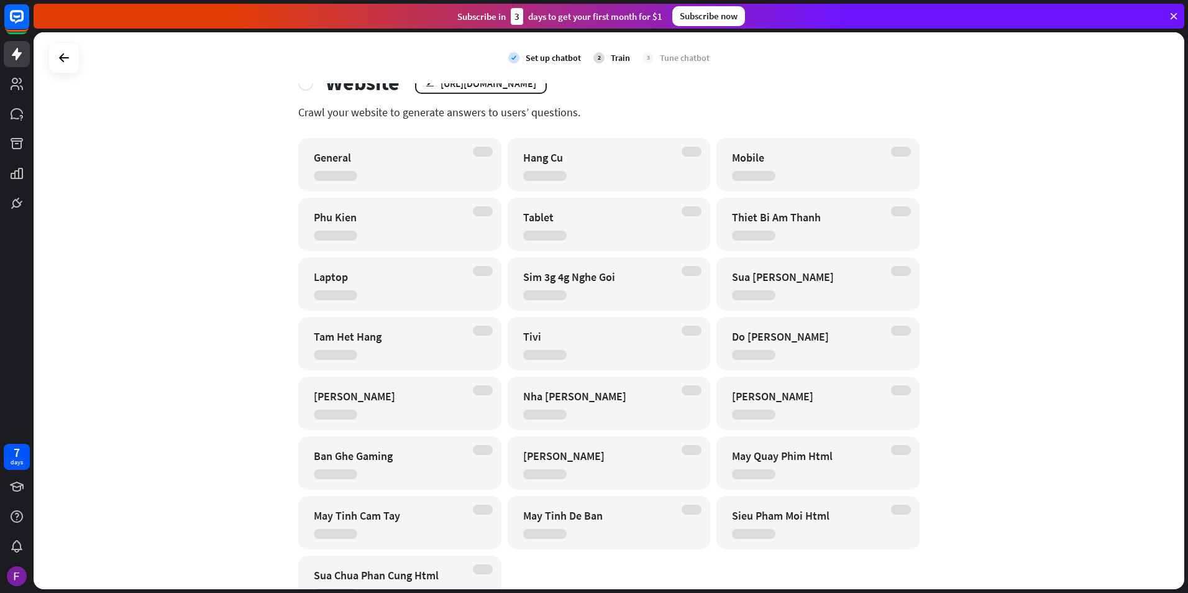
scroll to position [103, 0]
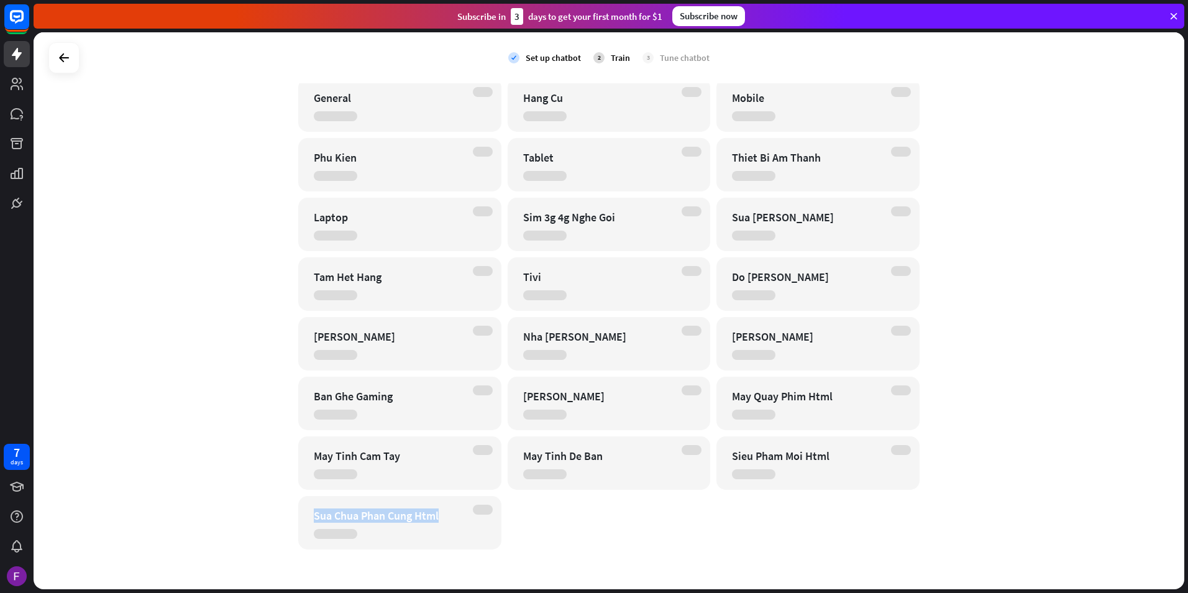
drag, startPoint x: 454, startPoint y: 523, endPoint x: 270, endPoint y: 515, distance: 184.1
click at [270, 515] on div "check Set up chatbot 2 Train 3 Tune chatbot Website edit https://cellphones.com…" at bounding box center [609, 310] width 1151 height 557
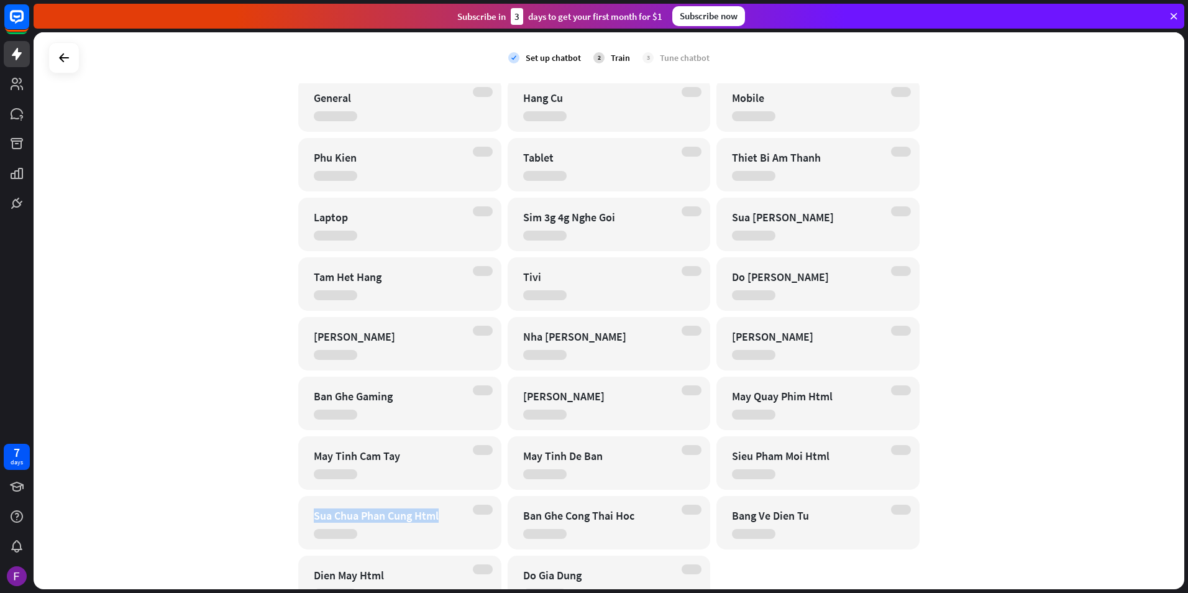
scroll to position [162, 0]
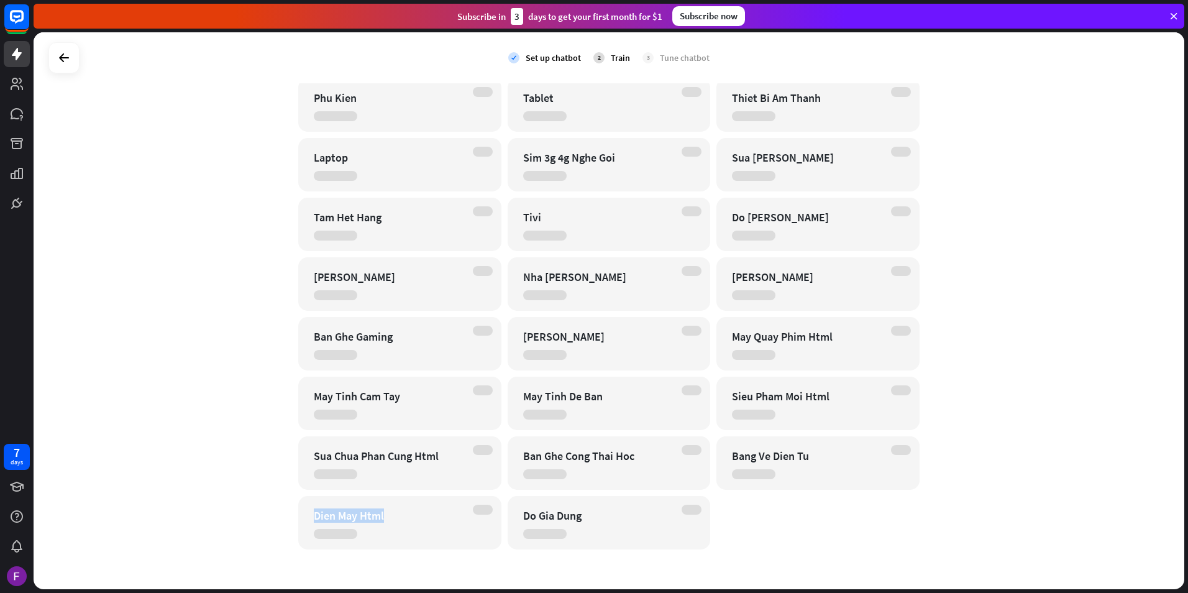
drag, startPoint x: 326, startPoint y: 521, endPoint x: 307, endPoint y: 521, distance: 18.6
click at [307, 521] on div "Dien May Html" at bounding box center [399, 522] width 203 height 53
click at [417, 521] on div "Dien May Html" at bounding box center [389, 515] width 150 height 14
drag, startPoint x: 389, startPoint y: 524, endPoint x: 303, endPoint y: 526, distance: 85.8
click at [303, 526] on div "Dien May Html" at bounding box center [399, 522] width 203 height 53
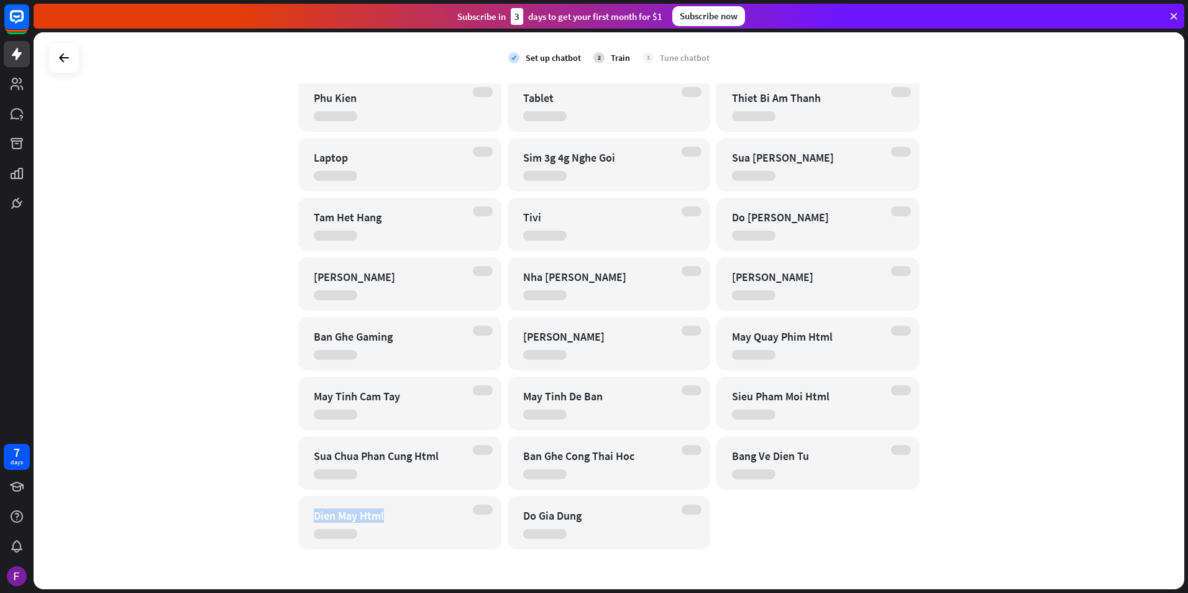
drag, startPoint x: 340, startPoint y: 510, endPoint x: 538, endPoint y: 508, distance: 197.6
click at [458, 510] on div "Dien May Html" at bounding box center [399, 522] width 203 height 53
click at [771, 501] on div "General Hang Cu Mobile Phu Kien Tablet Thiet Bi Am Thanh Laptop Sim 3g 4g Nghe …" at bounding box center [608, 284] width 621 height 531
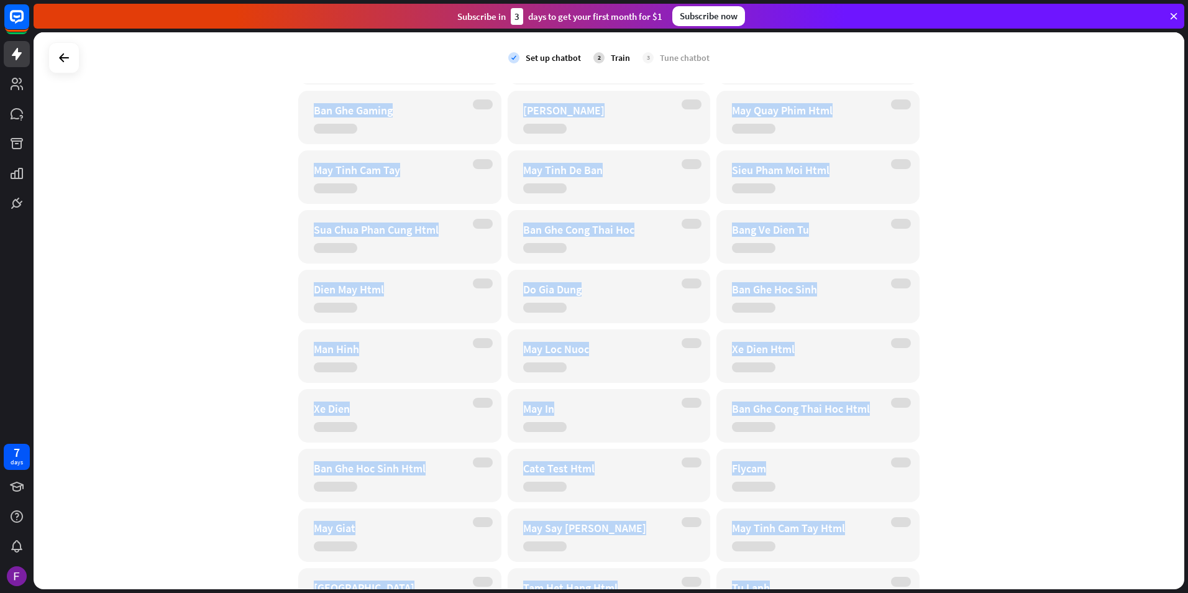
scroll to position [16, 0]
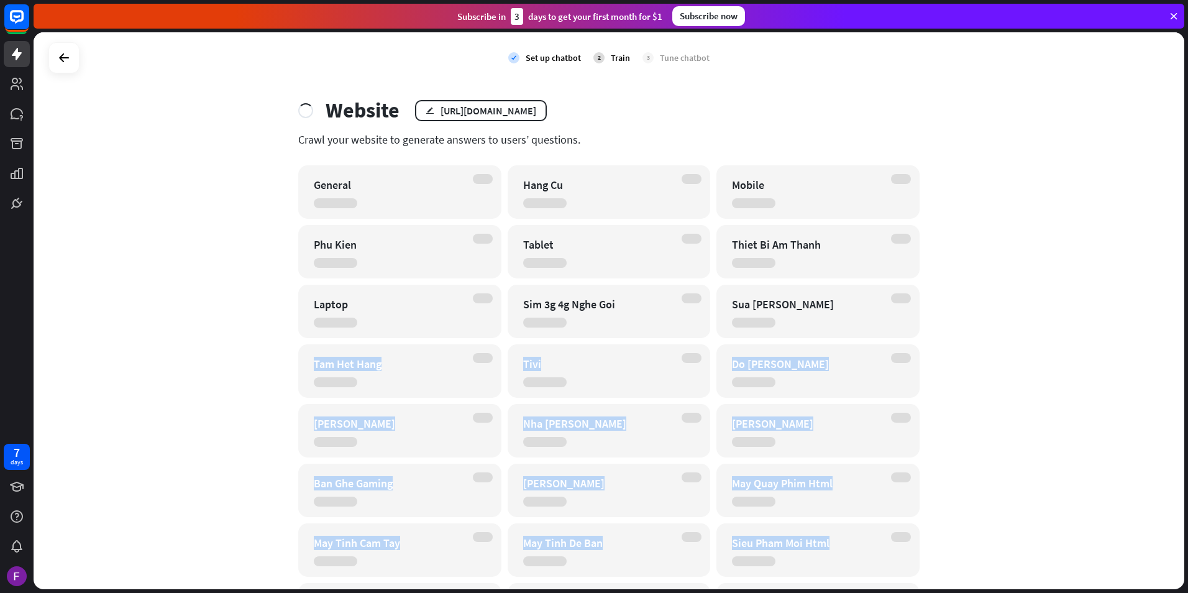
drag, startPoint x: 629, startPoint y: 524, endPoint x: 776, endPoint y: 152, distance: 400.9
click at [954, 298] on div "check Set up chatbot 2 Train 3 Tune chatbot Website edit https://cellphones.com…" at bounding box center [609, 310] width 1151 height 557
click at [643, 72] on div "3 Tune chatbot" at bounding box center [676, 57] width 67 height 31
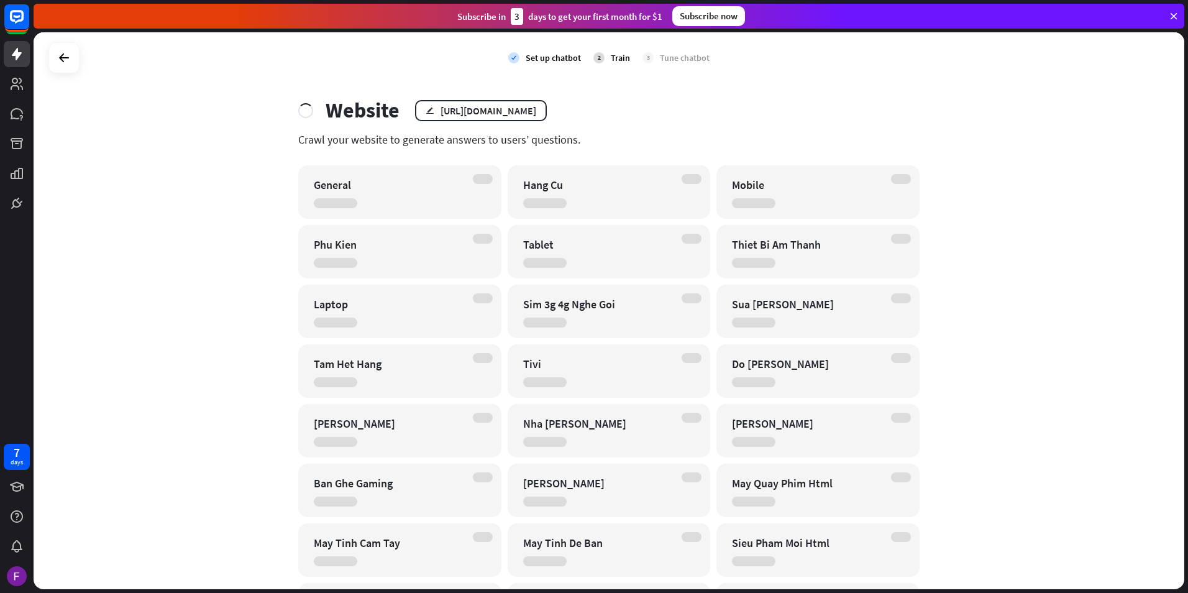
click at [635, 105] on div "Website edit https://cellphones.com.vn/" at bounding box center [608, 110] width 621 height 25
click at [16, 145] on icon at bounding box center [17, 143] width 12 height 11
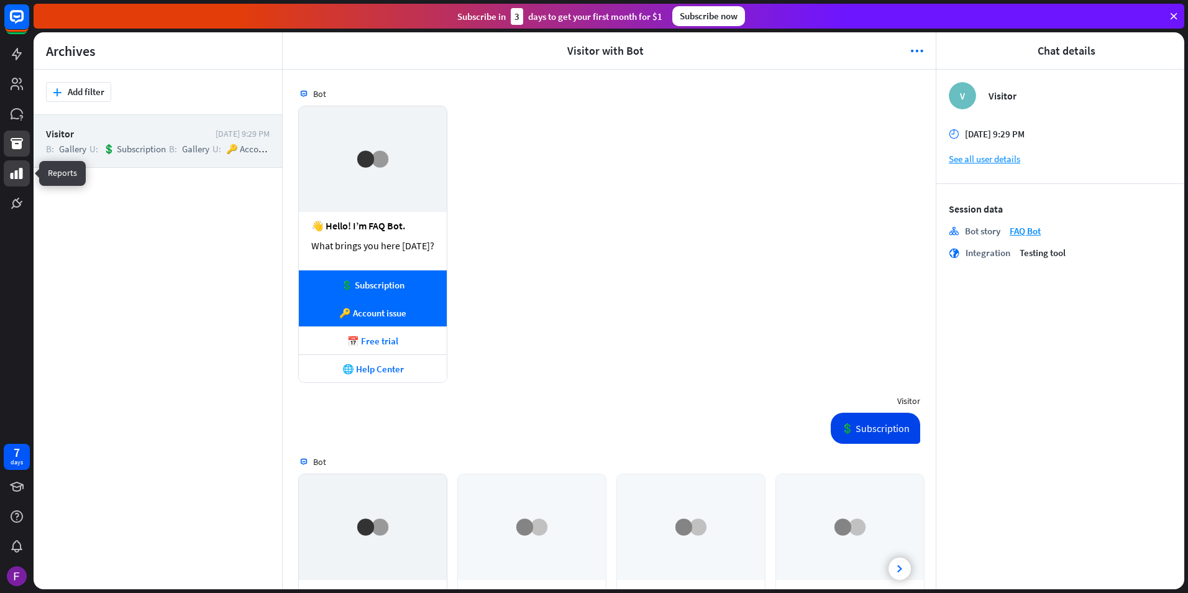
scroll to position [474, 0]
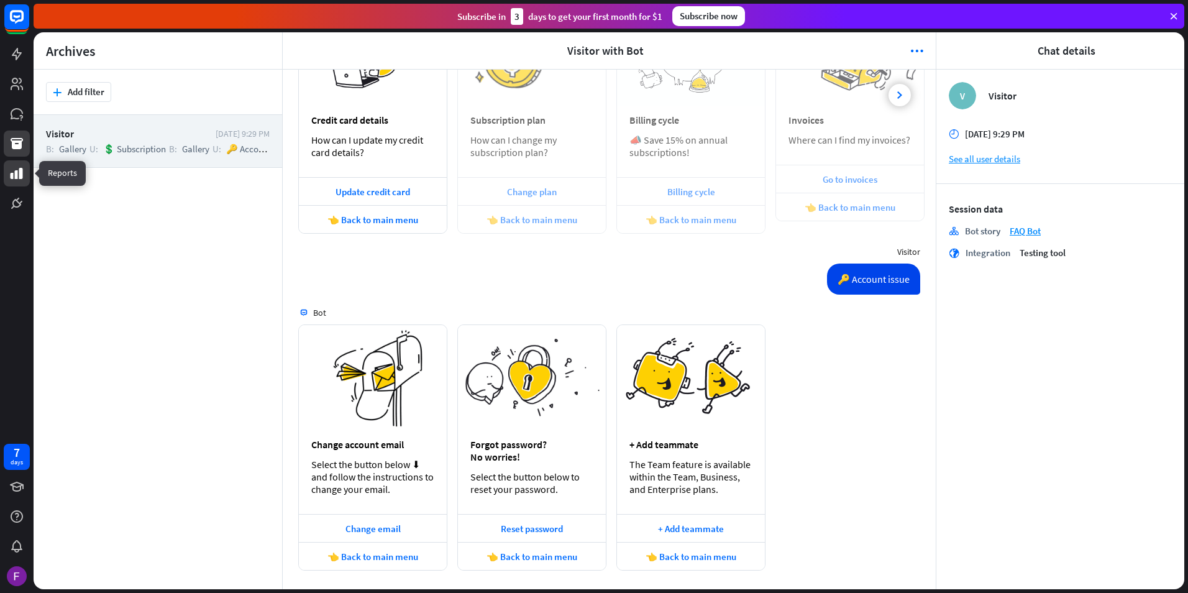
click at [17, 181] on link at bounding box center [17, 173] width 26 height 26
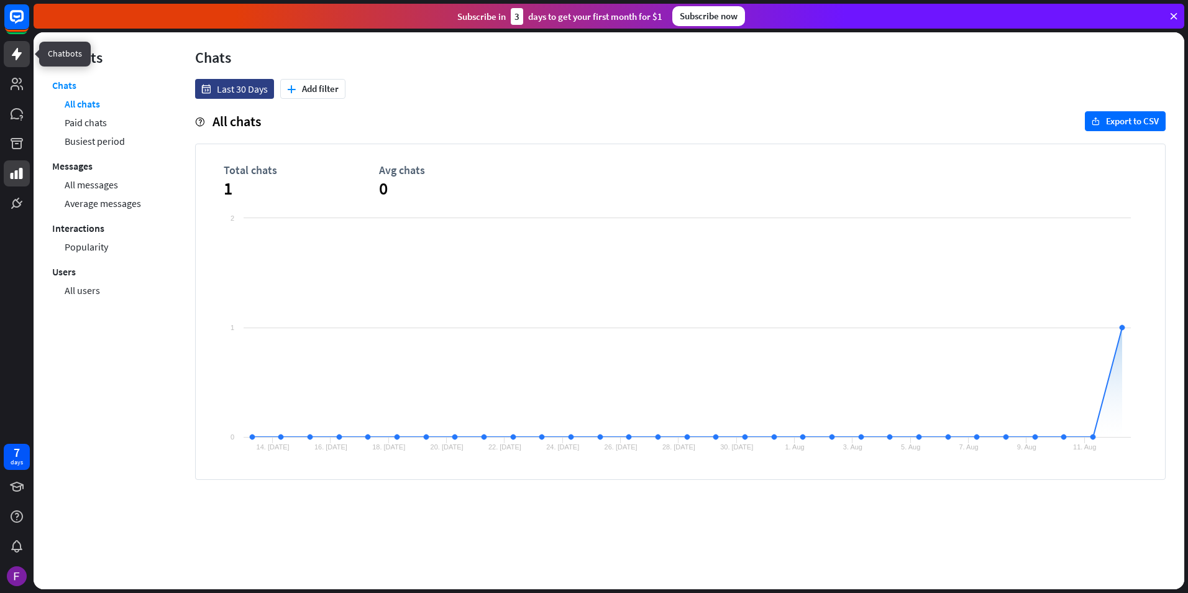
click at [22, 55] on icon at bounding box center [16, 54] width 15 height 15
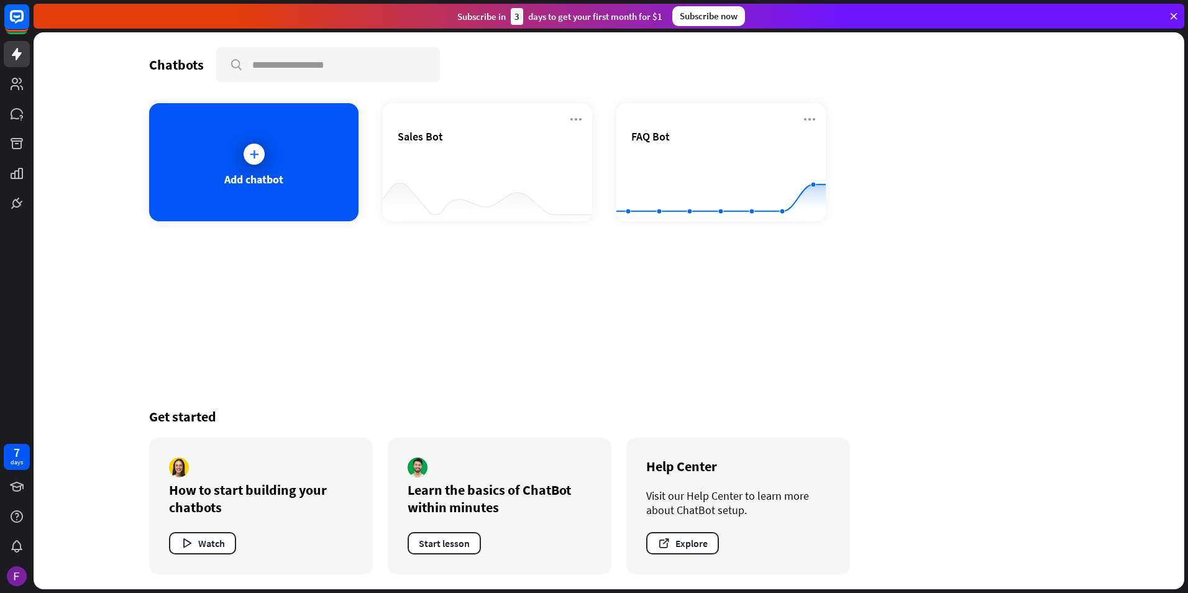
drag, startPoint x: 536, startPoint y: 516, endPoint x: 645, endPoint y: 441, distance: 132.4
click at [654, 475] on div "How to start building your chatbots Watch Learn the basics of ChatBot within mi…" at bounding box center [499, 505] width 701 height 137
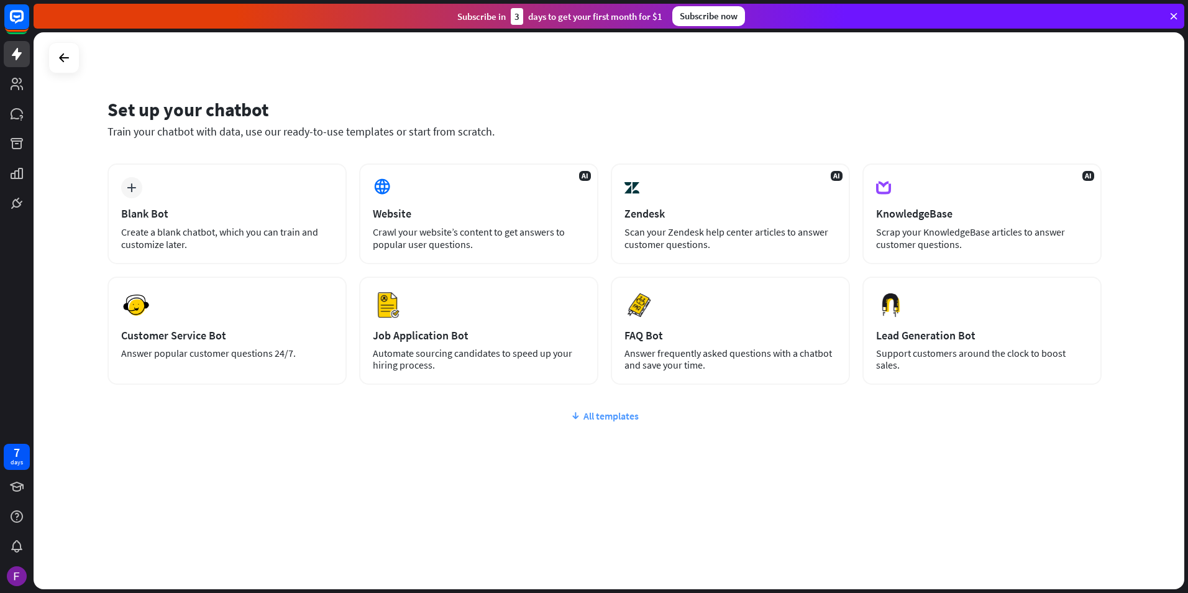
click at [607, 411] on div "plus Blank Bot Create a blank chatbot, which you can train and customize later.…" at bounding box center [605, 348] width 994 height 370
click at [608, 420] on div "All templates" at bounding box center [605, 416] width 994 height 12
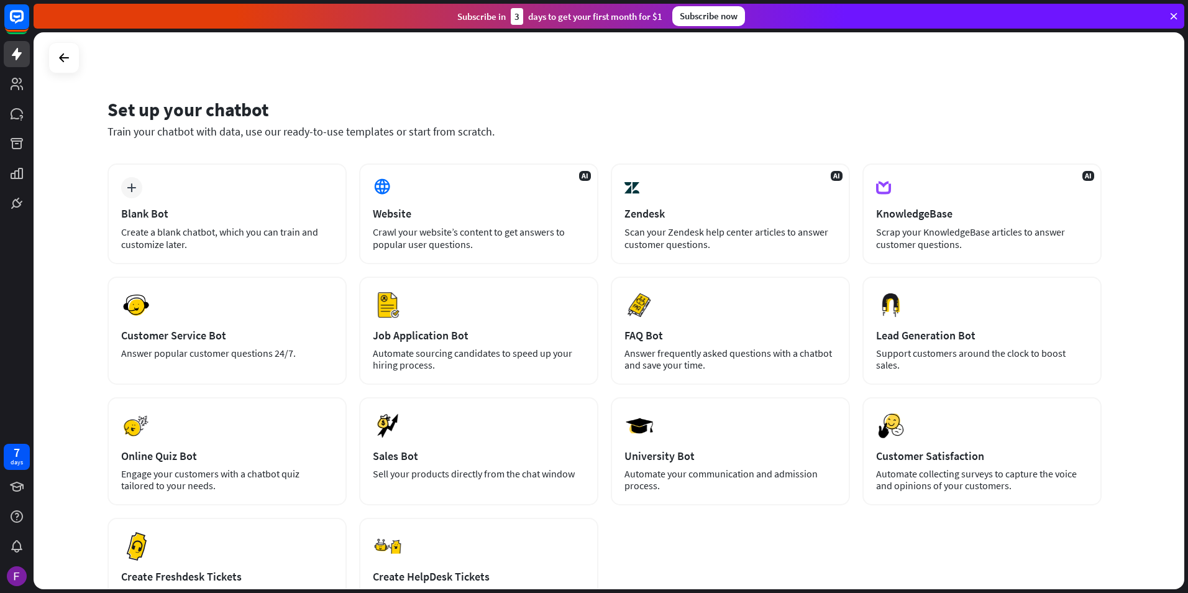
scroll to position [124, 0]
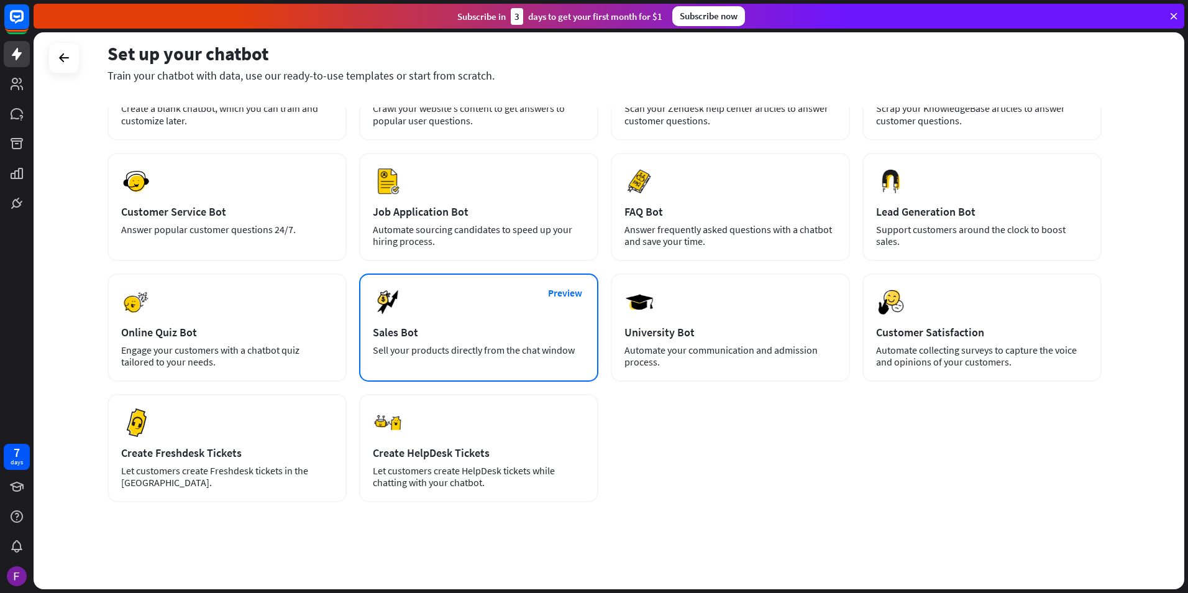
click at [489, 324] on div "Preview Sales Bot Sell your products directly from the chat window" at bounding box center [478, 327] width 239 height 108
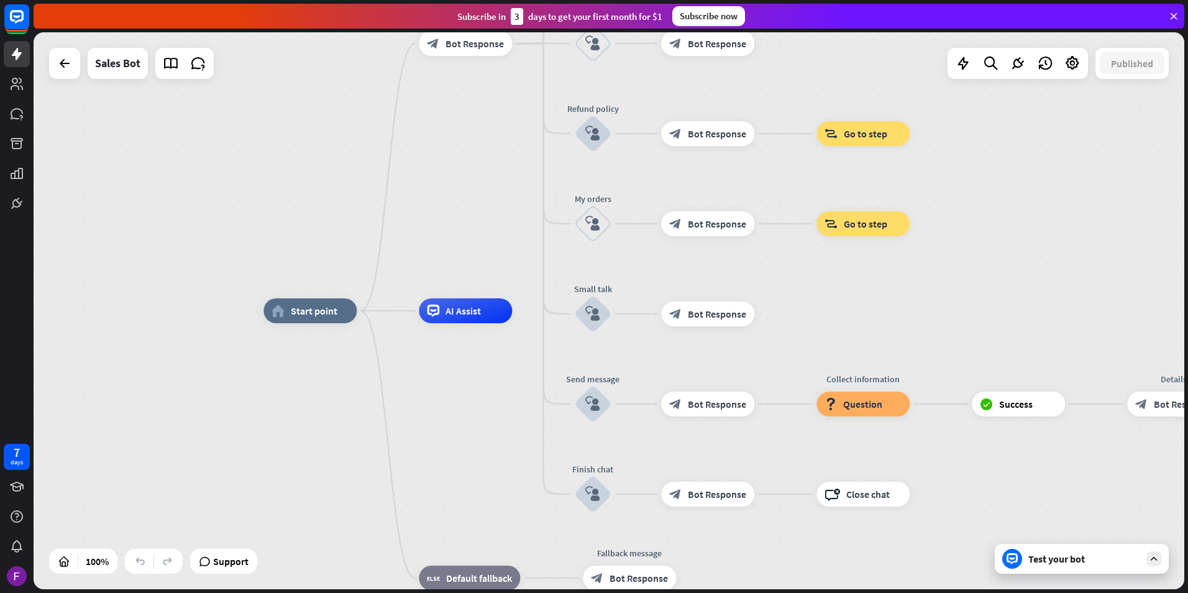
drag, startPoint x: 1016, startPoint y: 311, endPoint x: 707, endPoint y: 249, distance: 315.7
click at [709, 311] on div "home_2 Start point Welcome message block_bot_response Bot Response Main menu bl…" at bounding box center [838, 589] width 1151 height 557
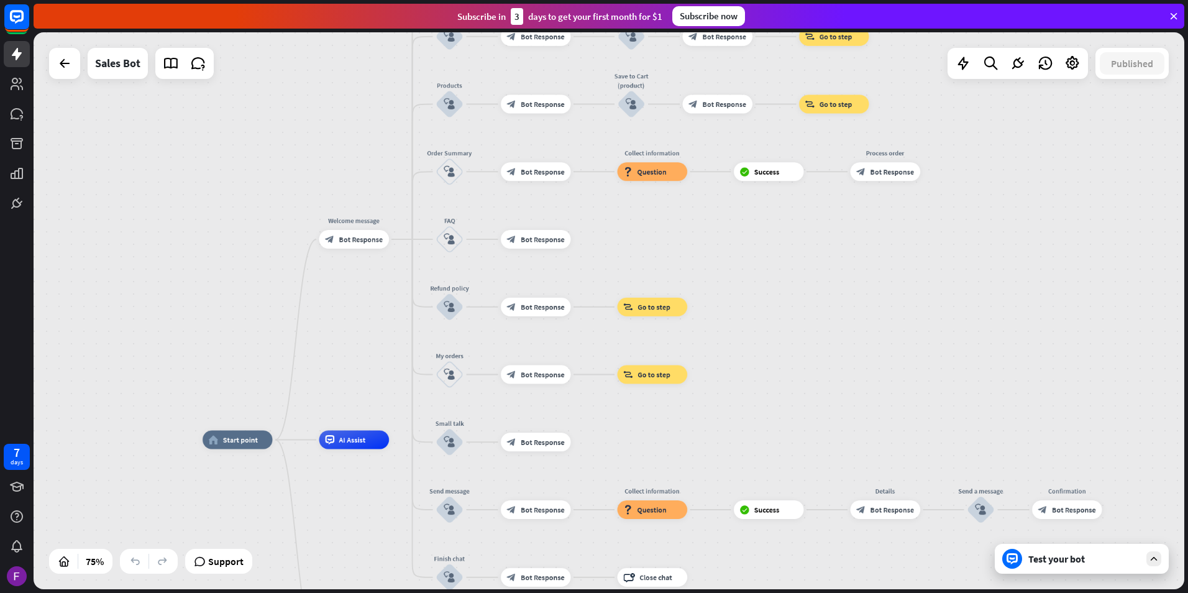
drag, startPoint x: 1012, startPoint y: 244, endPoint x: 800, endPoint y: 398, distance: 261.9
click at [800, 398] on div "home_2 Start point Welcome message block_bot_response Bot Response Main menu bl…" at bounding box center [609, 310] width 1151 height 557
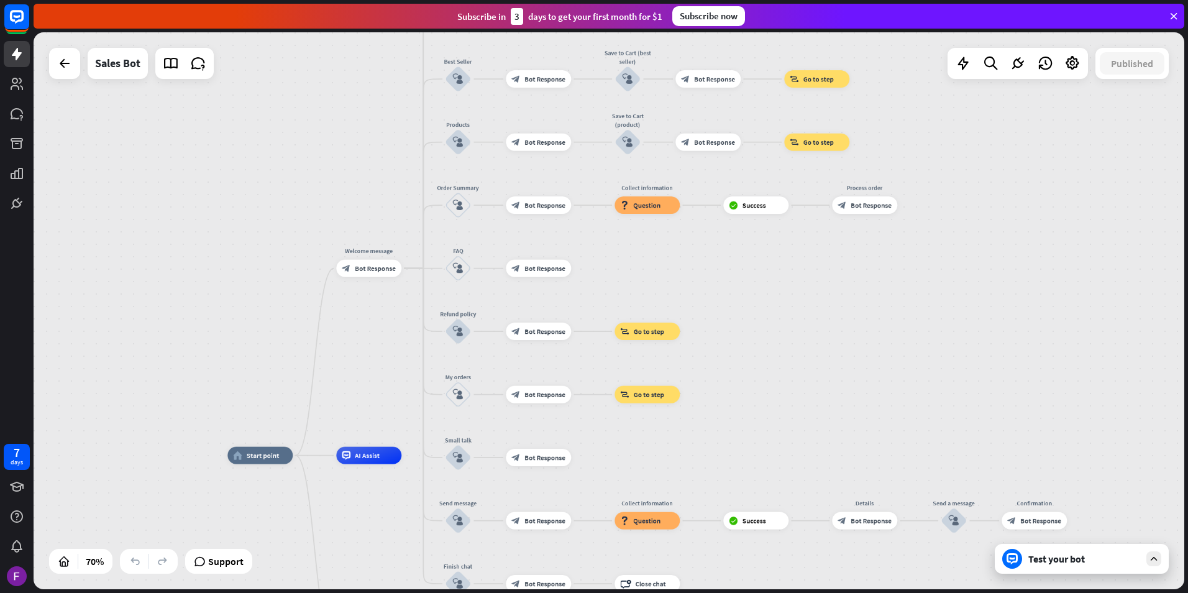
click at [90, 80] on div "home_2 Start point Welcome message block_bot_response Bot Response Main menu bl…" at bounding box center [609, 310] width 1151 height 557
click at [63, 75] on div at bounding box center [64, 63] width 25 height 25
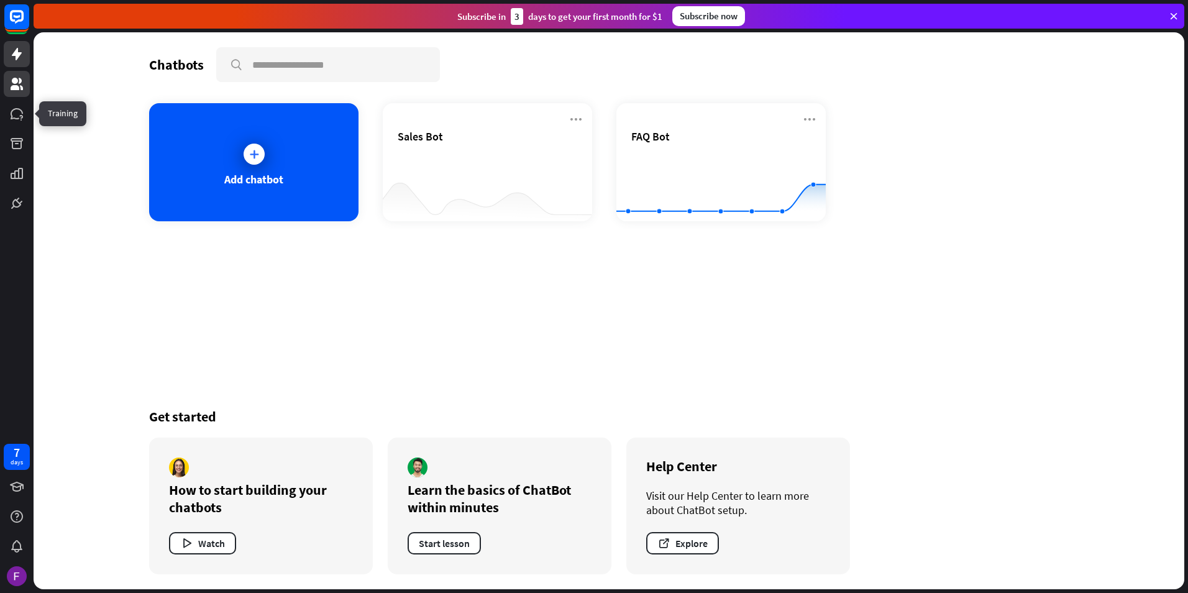
click at [12, 82] on icon at bounding box center [17, 84] width 12 height 12
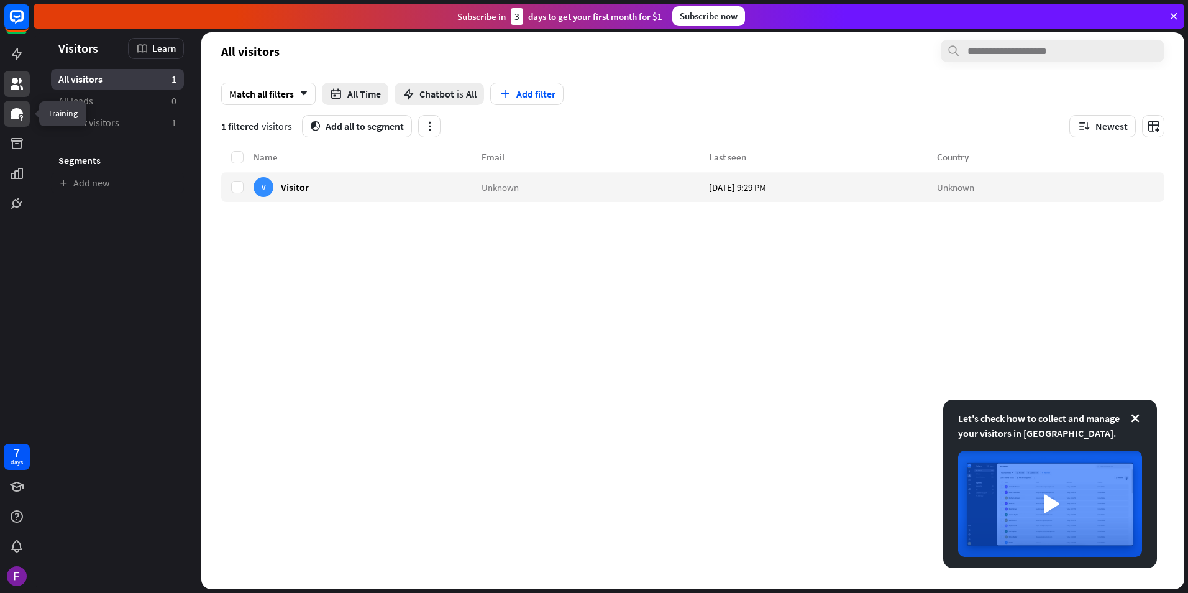
click at [22, 124] on link at bounding box center [17, 114] width 26 height 26
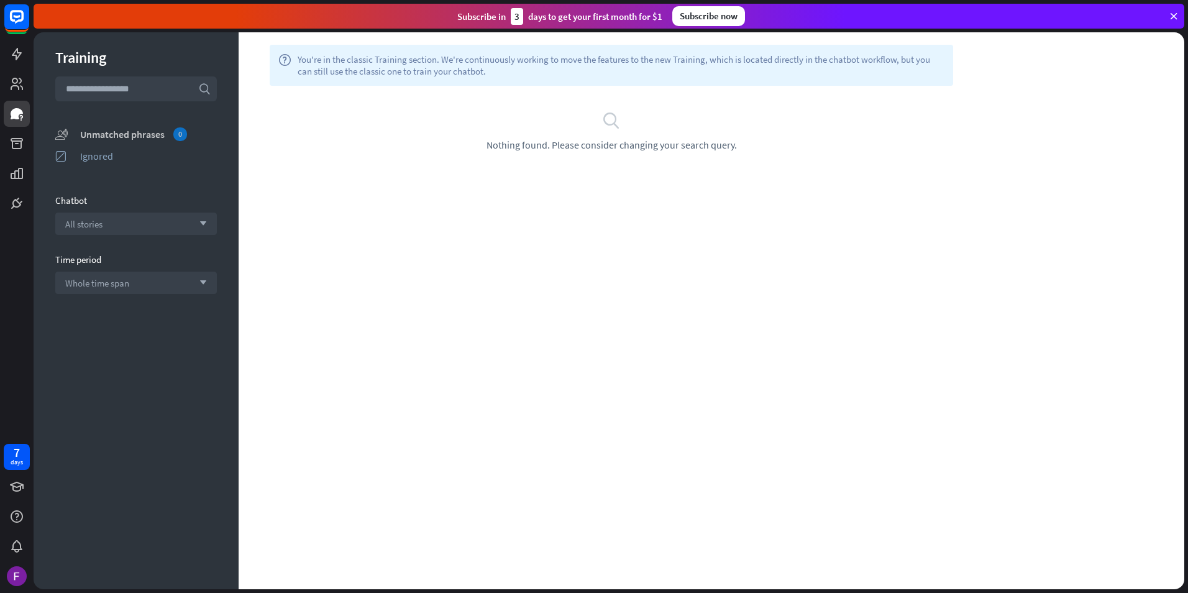
click at [119, 128] on div "Unmatched phrases 0" at bounding box center [148, 134] width 137 height 14
drag, startPoint x: 100, startPoint y: 160, endPoint x: 103, endPoint y: 170, distance: 9.8
click at [100, 161] on div at bounding box center [609, 310] width 1151 height 557
click at [22, 125] on link at bounding box center [17, 114] width 26 height 26
click at [22, 144] on icon at bounding box center [17, 143] width 12 height 11
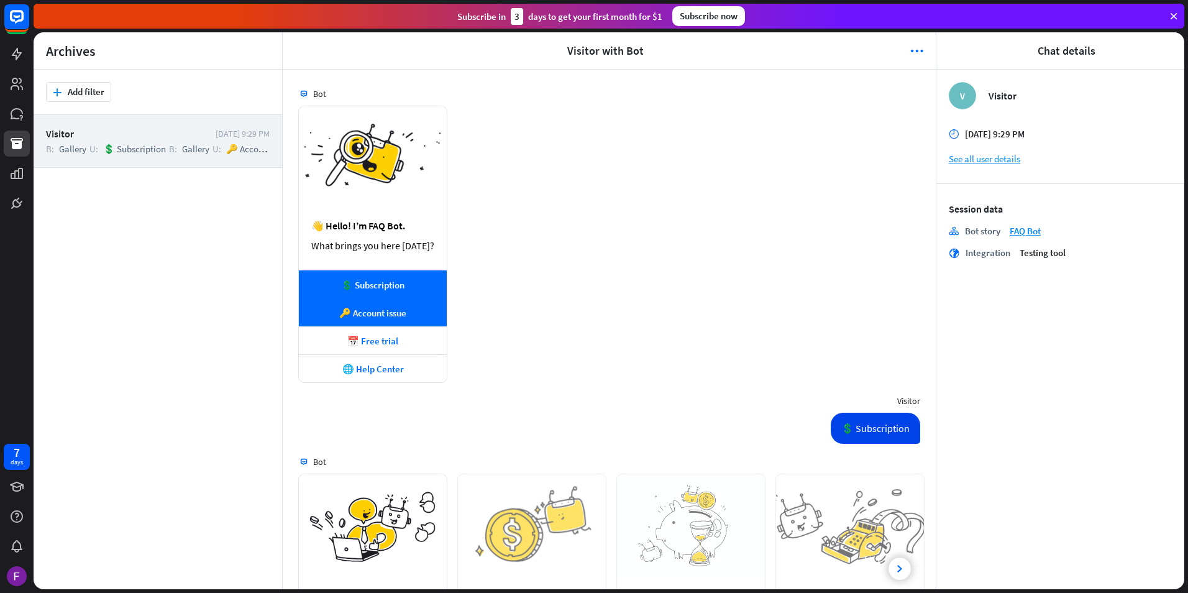
scroll to position [474, 0]
